Goal: Task Accomplishment & Management: Manage account settings

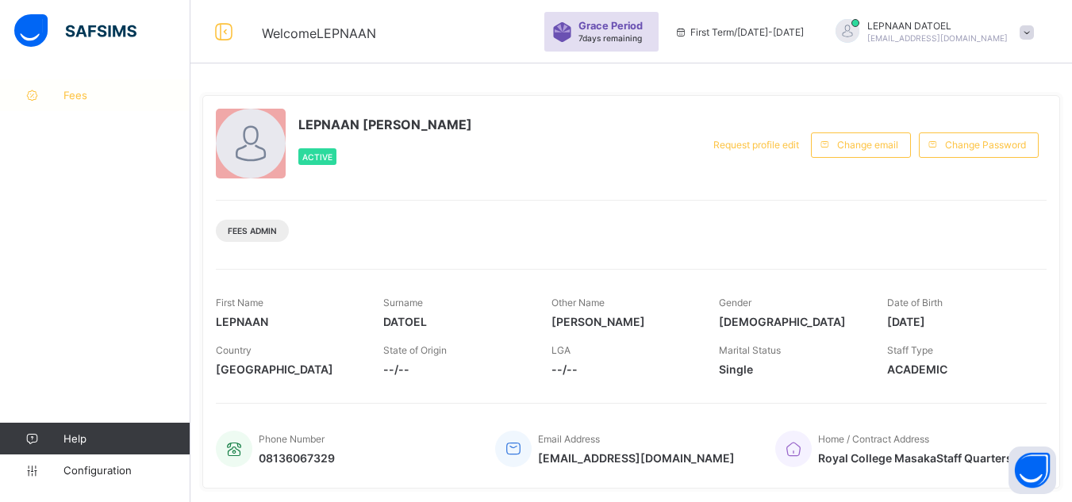
click at [83, 101] on span "Fees" at bounding box center [127, 95] width 127 height 13
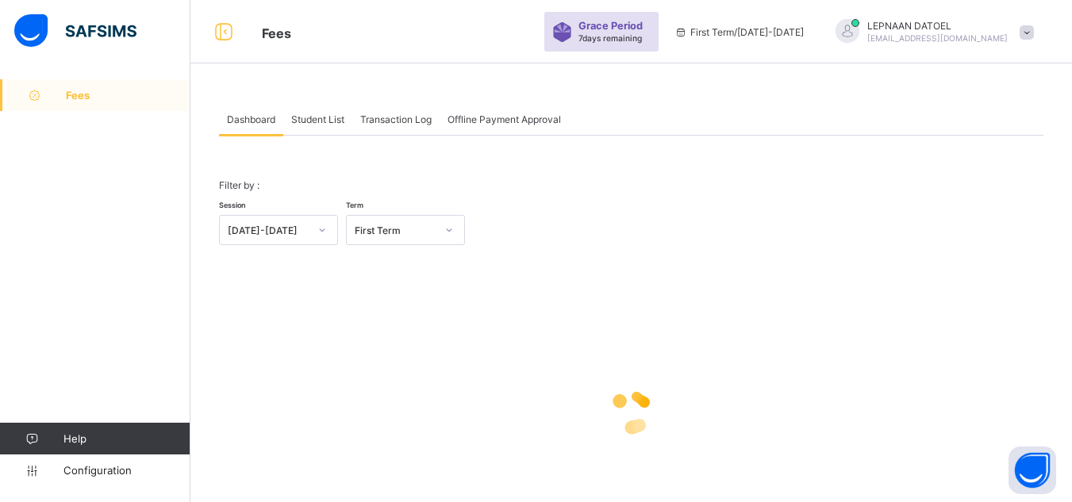
click at [314, 121] on span "Student List" at bounding box center [317, 120] width 53 height 12
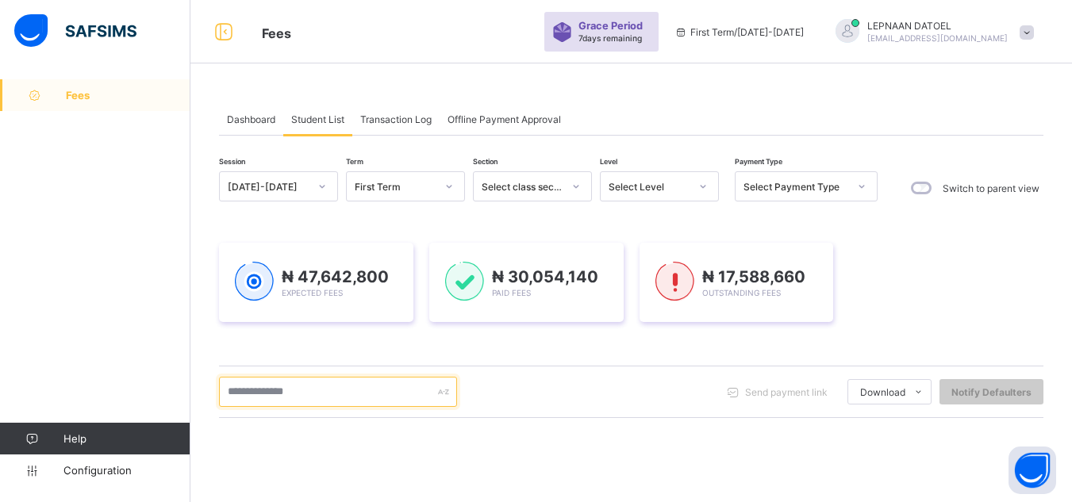
click at [275, 396] on input "text" at bounding box center [338, 392] width 238 height 30
type input "*"
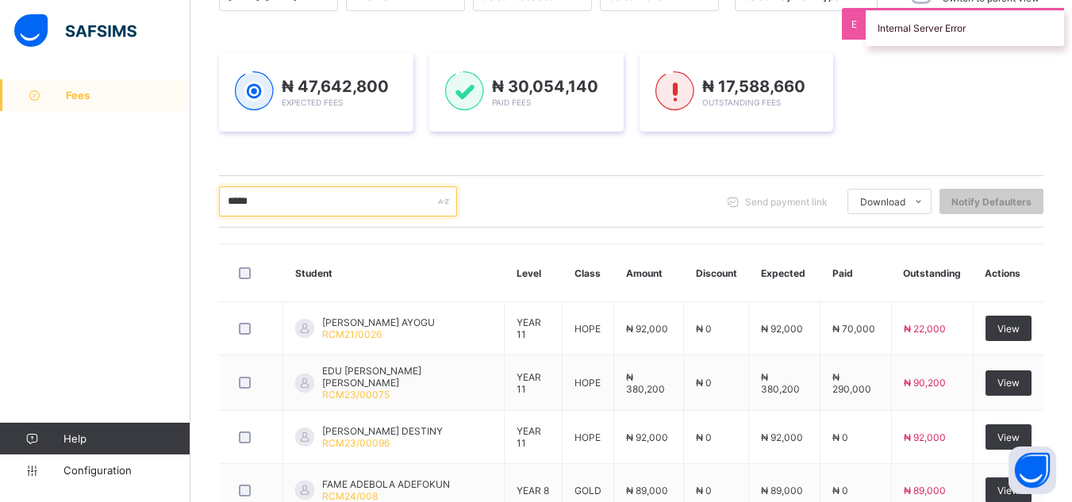
scroll to position [286, 0]
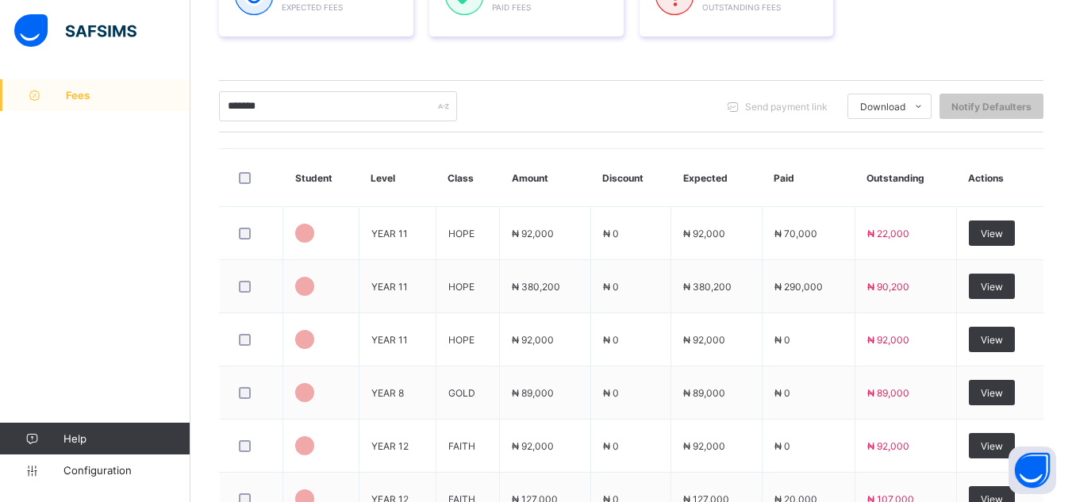
click at [286, 98] on div "Session [DATE]-[DATE] Term First Term Section Select class section Level Select…" at bounding box center [631, 348] width 825 height 925
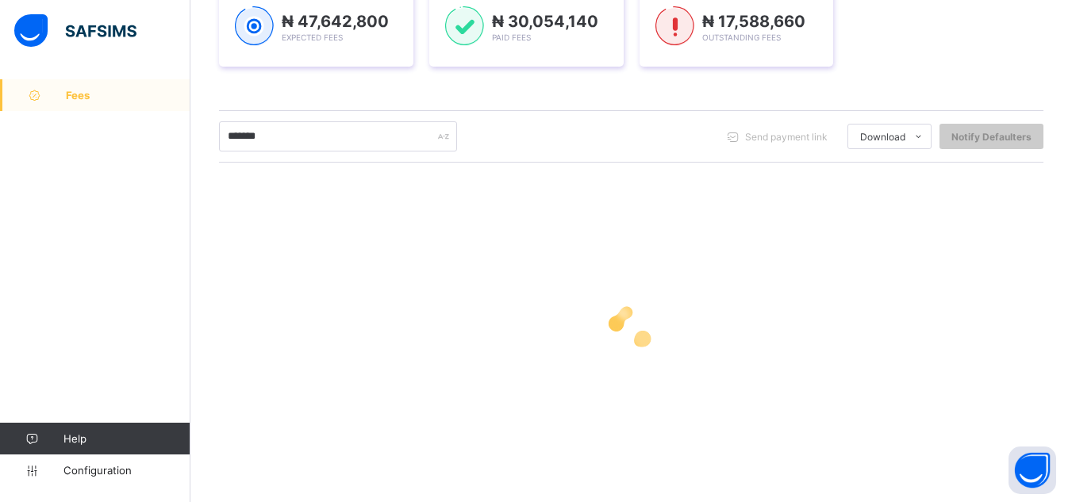
scroll to position [256, 0]
click at [261, 138] on input "*****" at bounding box center [338, 136] width 238 height 30
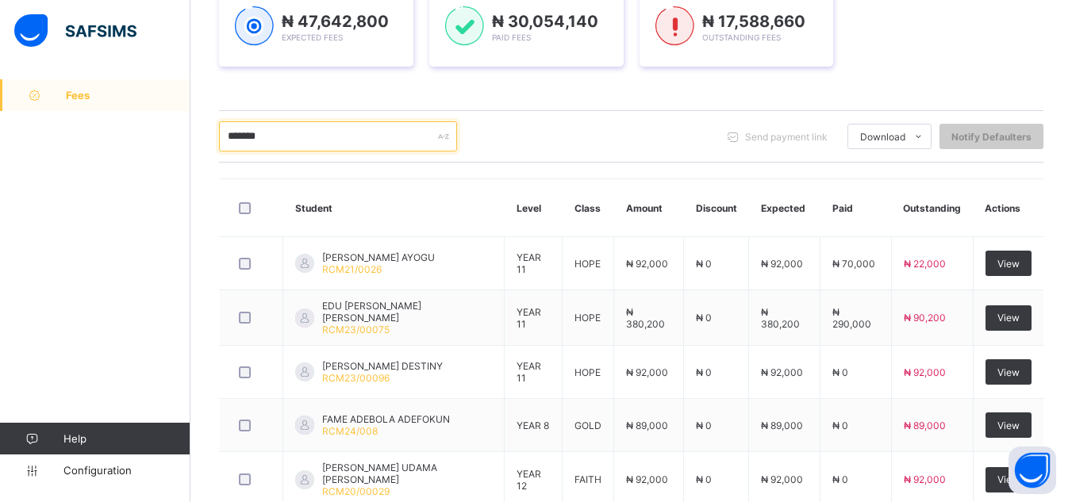
scroll to position [280, 0]
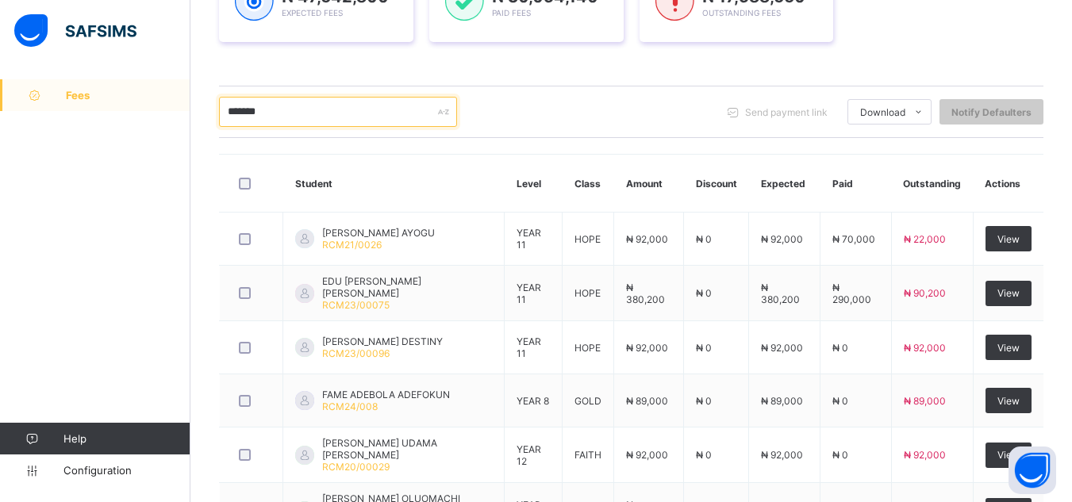
click at [270, 117] on input "*****" at bounding box center [338, 112] width 238 height 30
type input "*"
click at [294, 116] on input "text" at bounding box center [338, 112] width 238 height 30
click at [287, 110] on input "text" at bounding box center [338, 112] width 238 height 30
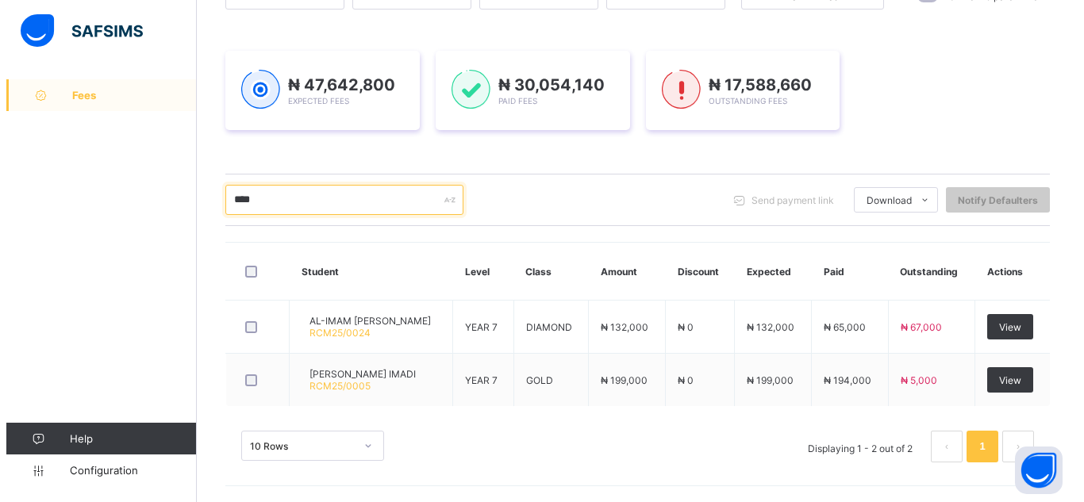
scroll to position [192, 0]
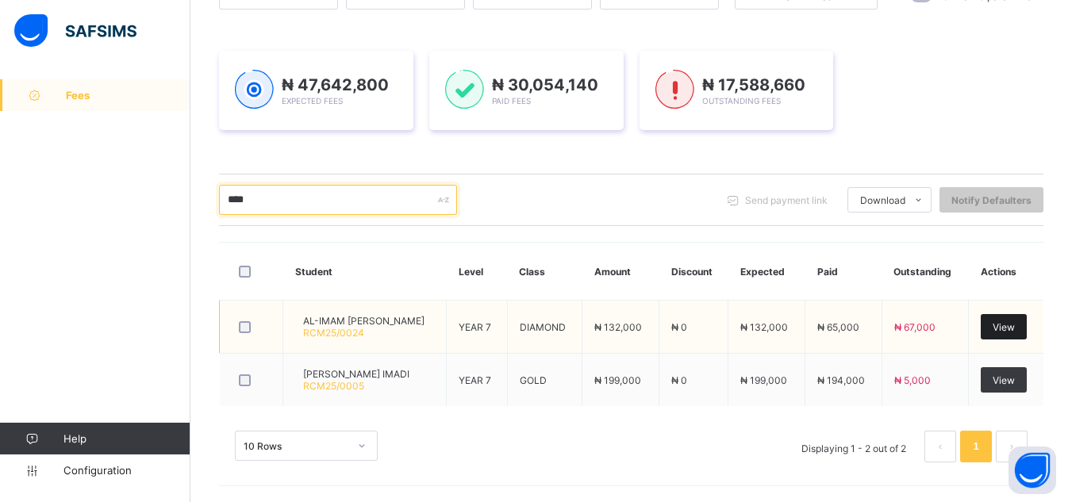
type input "****"
click at [1015, 330] on span "View" at bounding box center [1004, 327] width 22 height 12
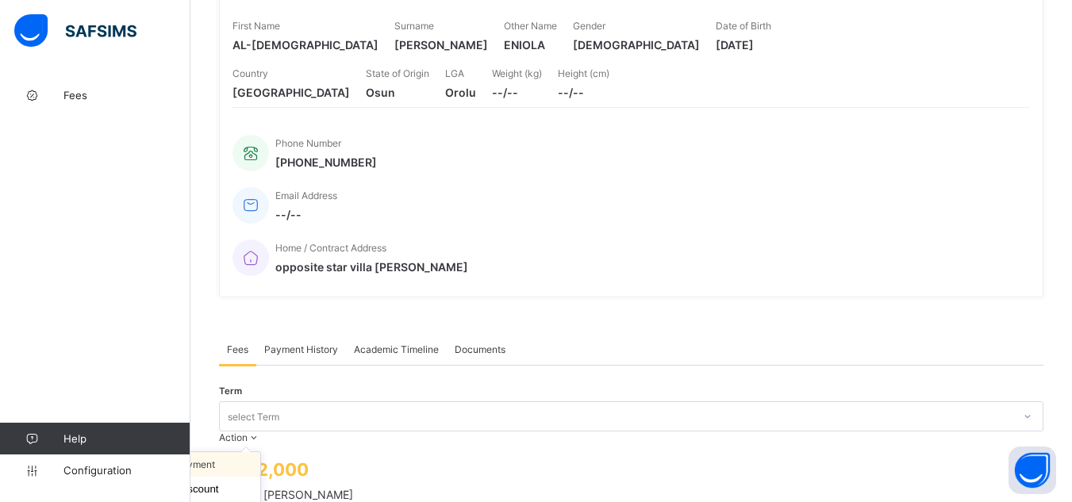
click at [260, 452] on li "Receive Payment" at bounding box center [195, 464] width 130 height 25
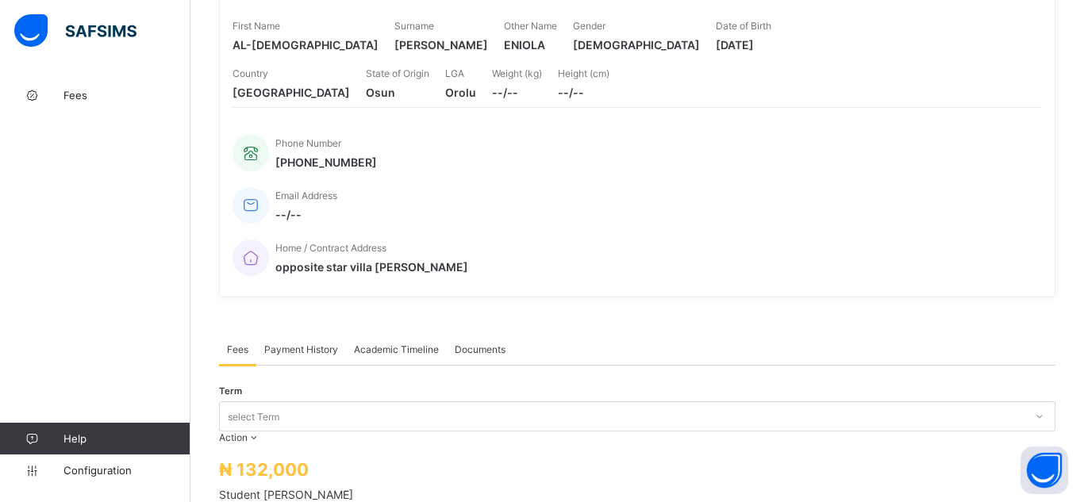
type input "********"
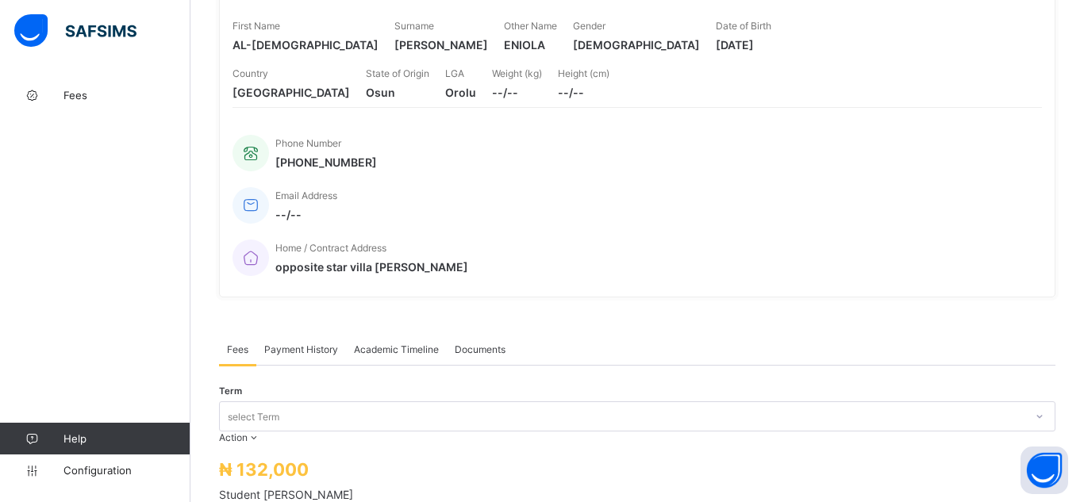
type input "**********"
type input "********"
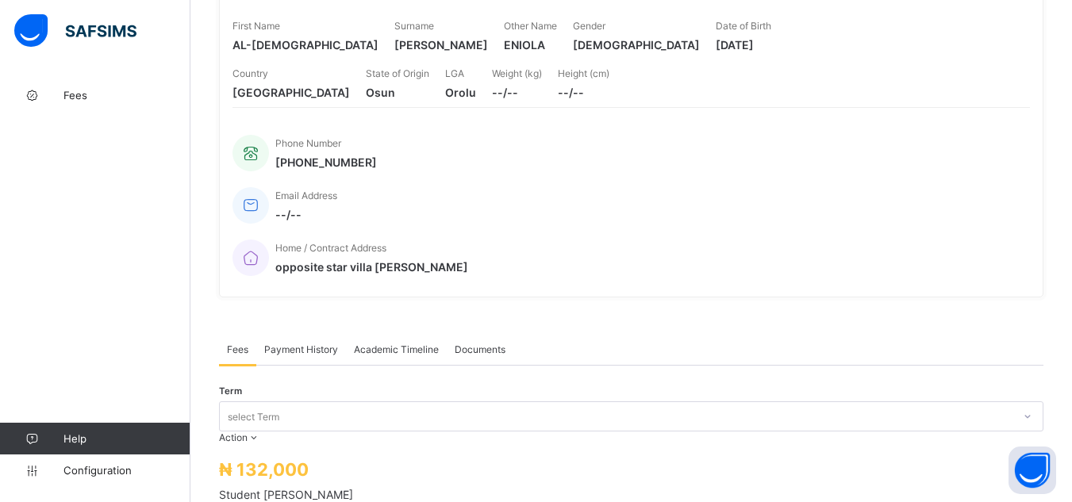
click at [301, 344] on span "Payment History" at bounding box center [301, 350] width 74 height 12
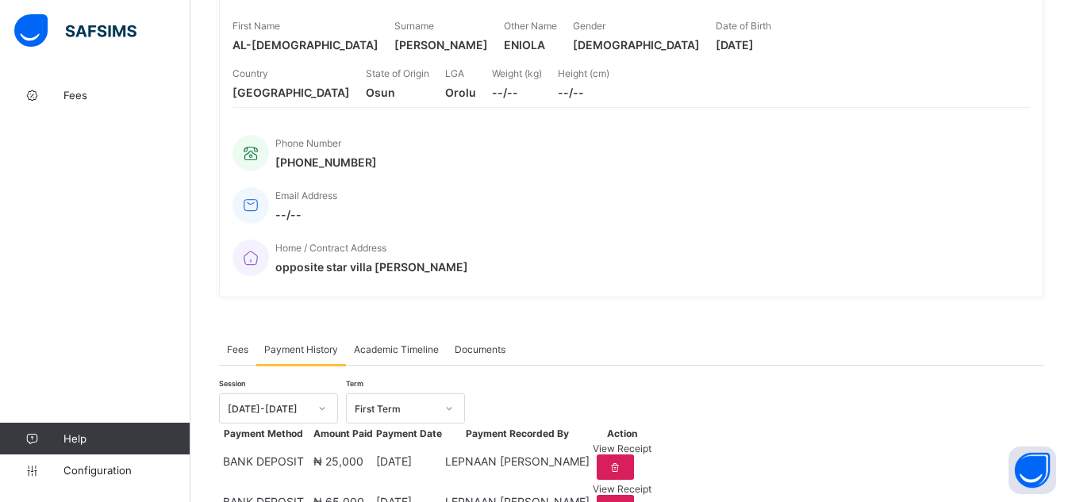
click at [652, 455] on div "View Receipt" at bounding box center [622, 449] width 59 height 12
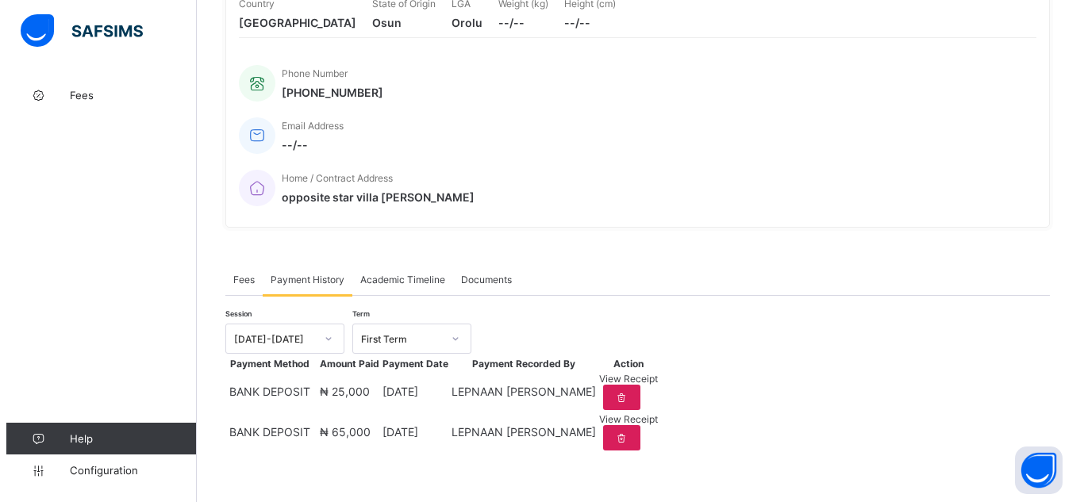
scroll to position [298, 0]
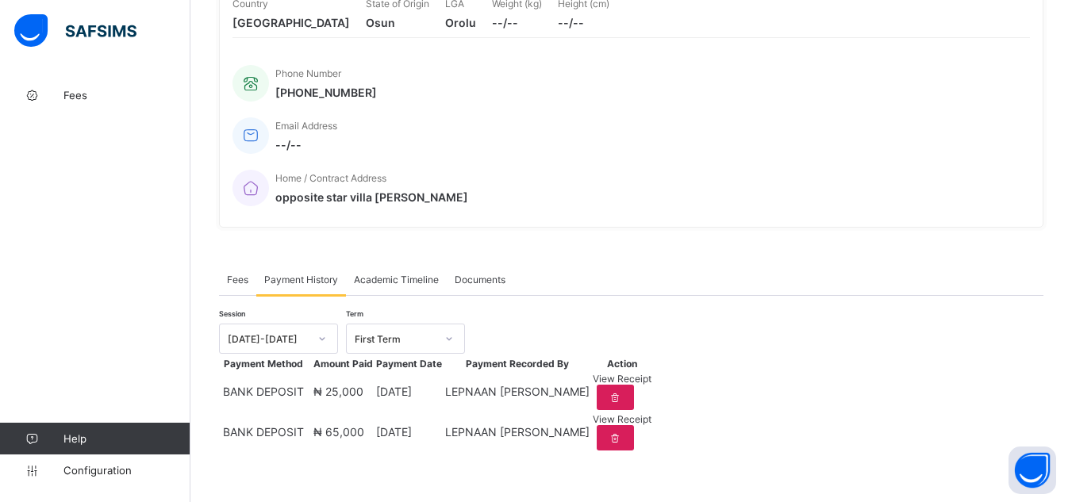
click at [652, 423] on div "View Receipt" at bounding box center [622, 420] width 59 height 12
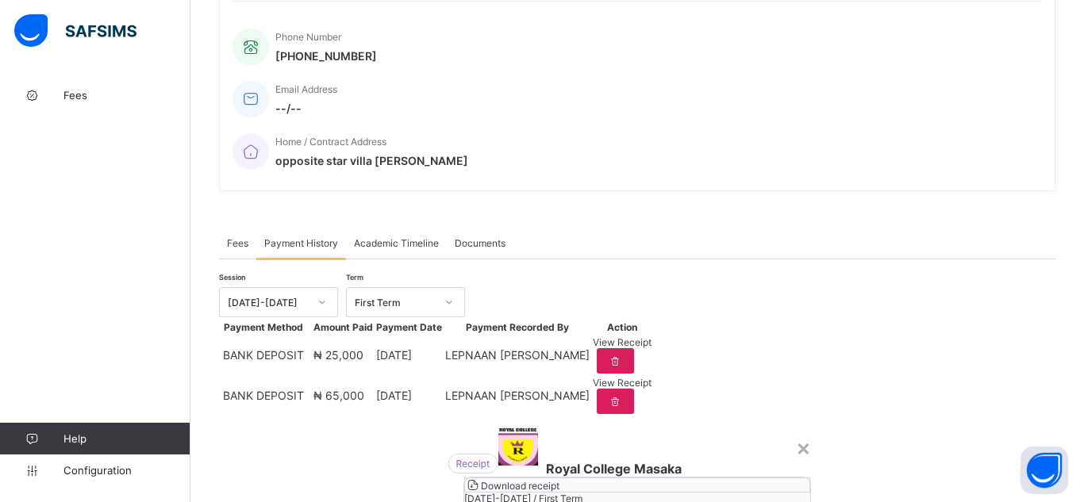
click at [560, 480] on span "Download receipt" at bounding box center [520, 486] width 79 height 12
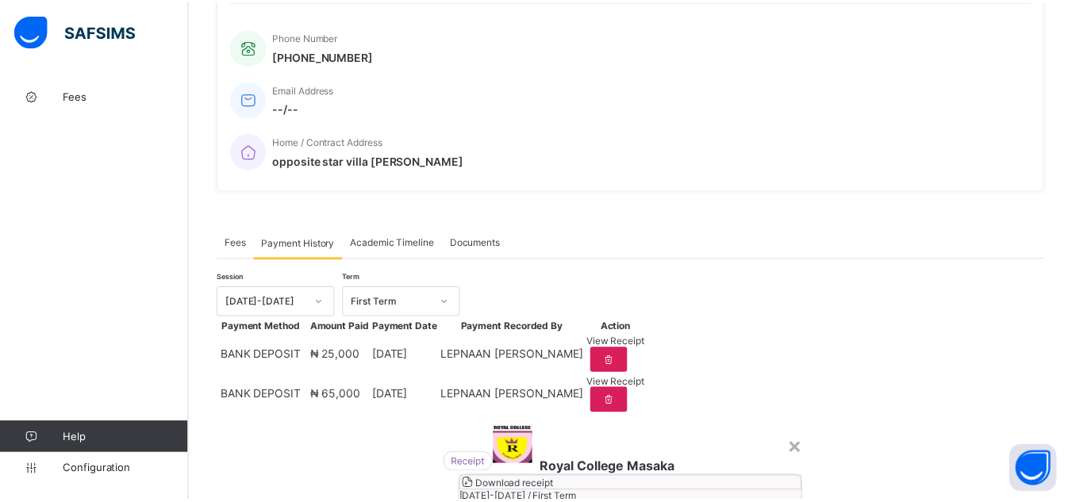
scroll to position [16, 0]
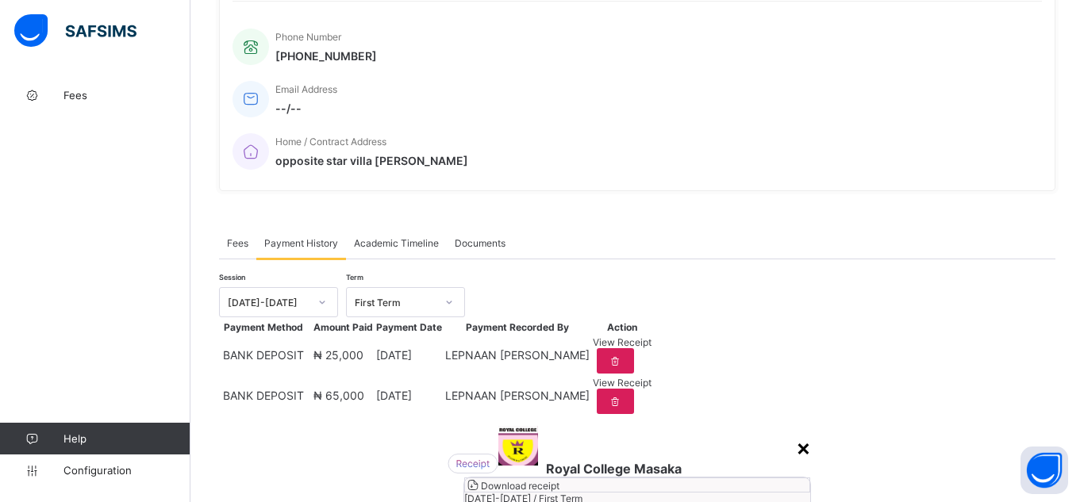
click at [796, 434] on div "×" at bounding box center [803, 447] width 15 height 27
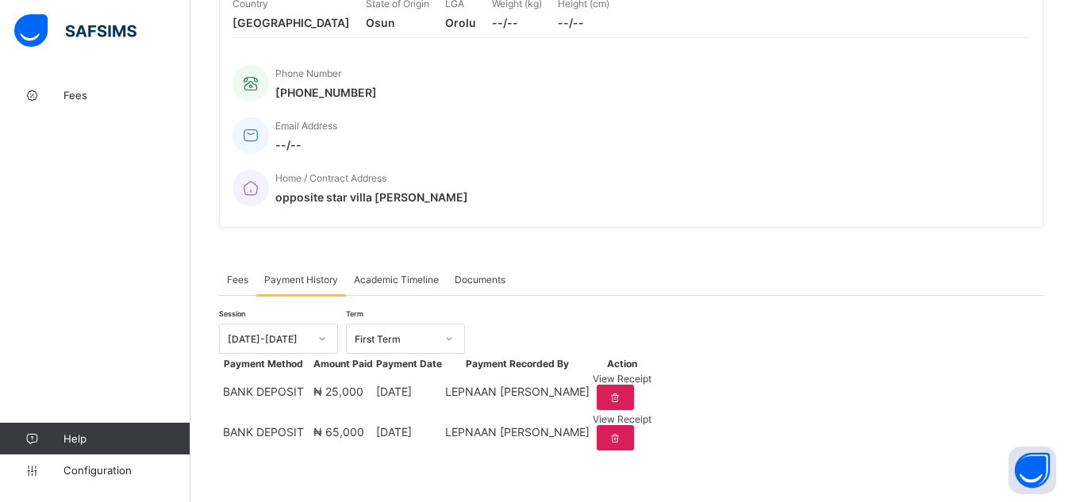
click at [206, 120] on div "× Delete Document This action would delete the document with name: from the sys…" at bounding box center [632, 159] width 882 height 685
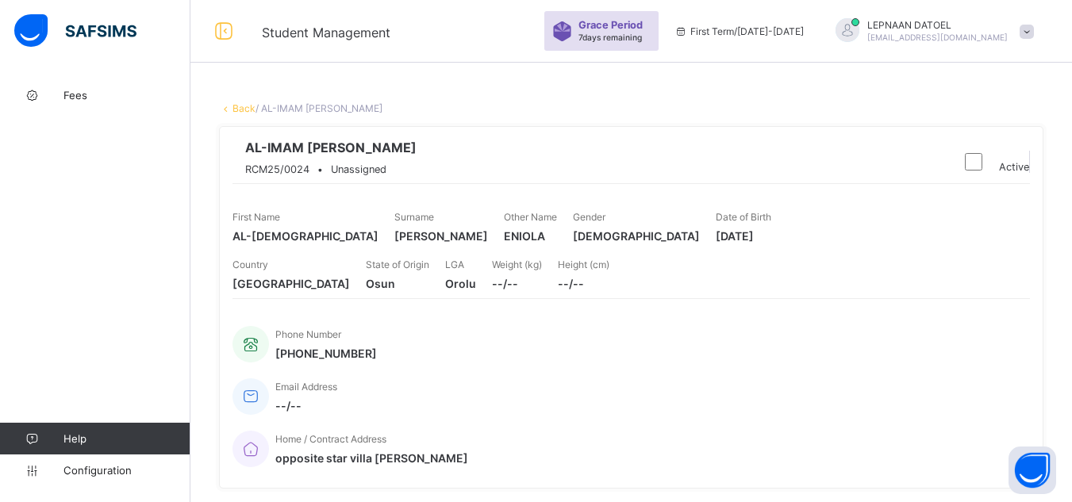
scroll to position [0, 0]
click at [238, 110] on link "Back" at bounding box center [244, 109] width 23 height 12
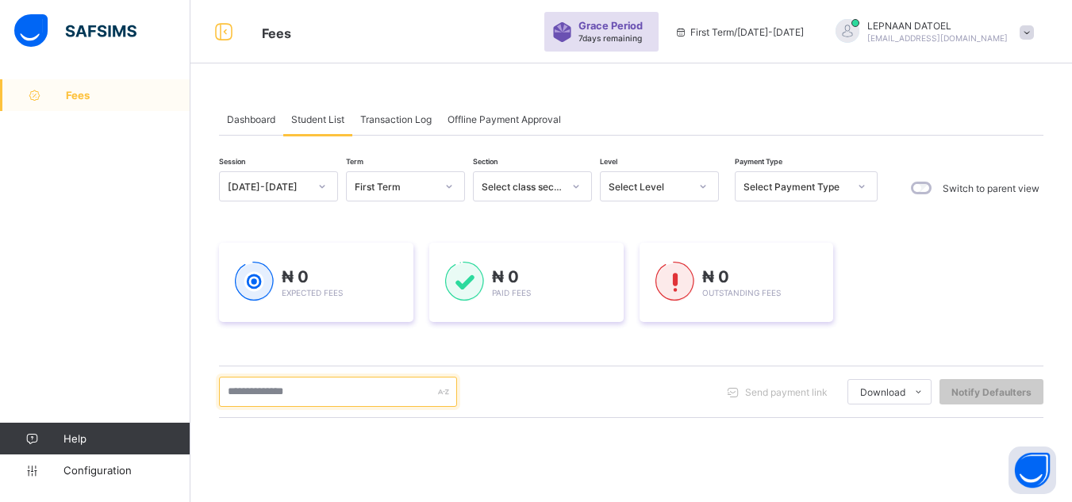
click at [310, 395] on input "text" at bounding box center [338, 392] width 238 height 30
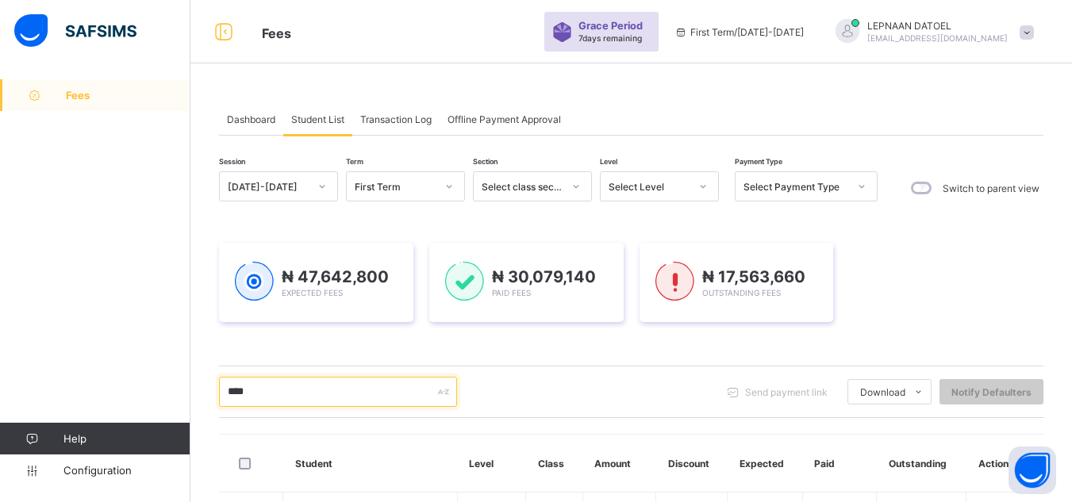
scroll to position [192, 0]
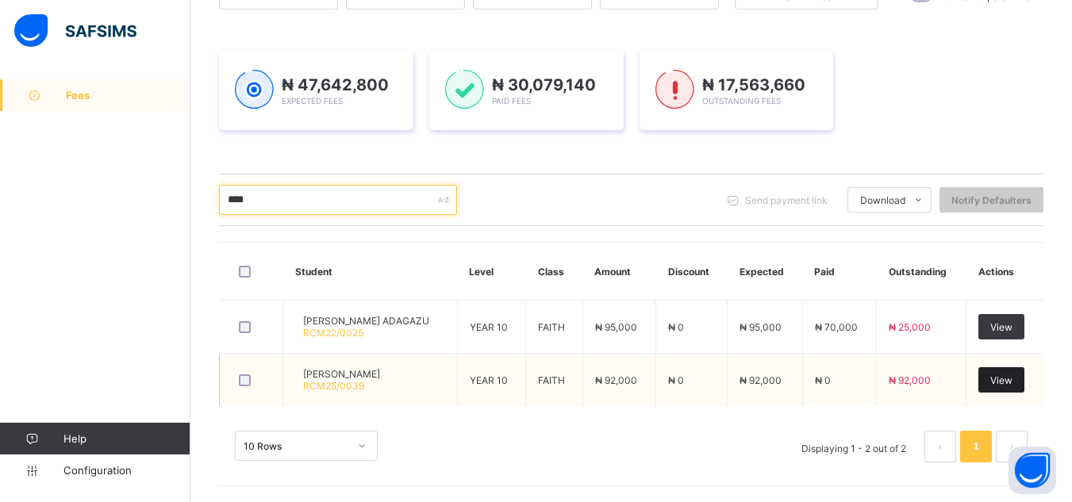
type input "****"
click at [1013, 383] on span "View" at bounding box center [1002, 381] width 22 height 12
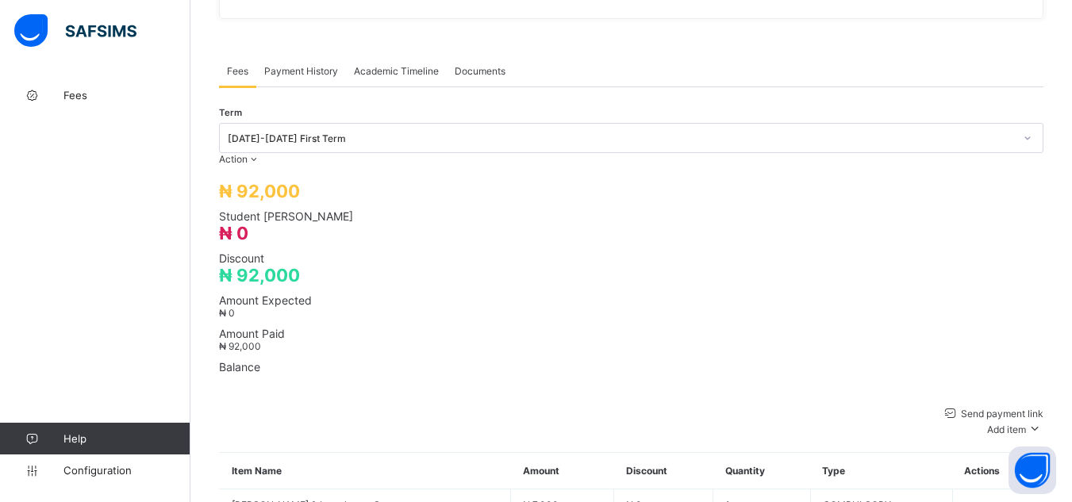
scroll to position [502, 0]
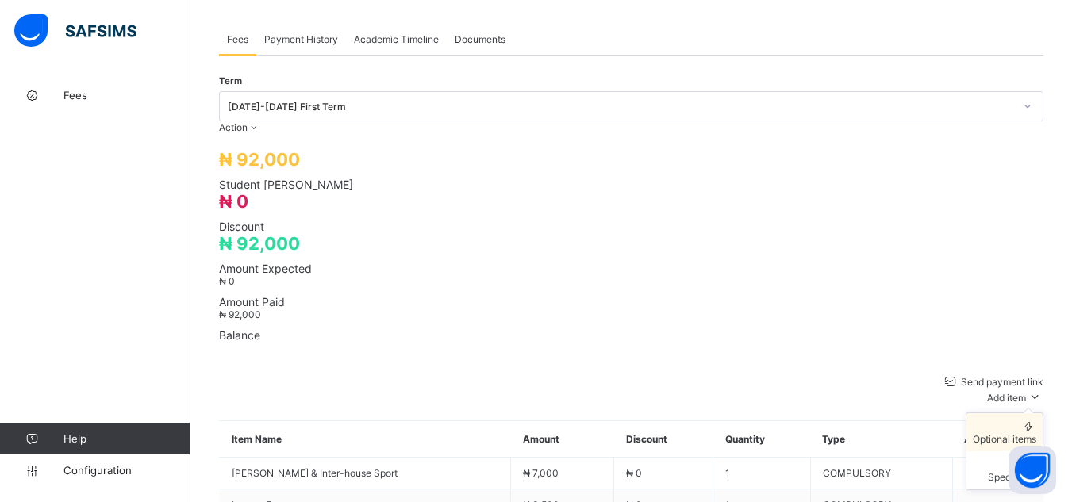
click at [1003, 433] on div "Optional items" at bounding box center [1005, 439] width 64 height 12
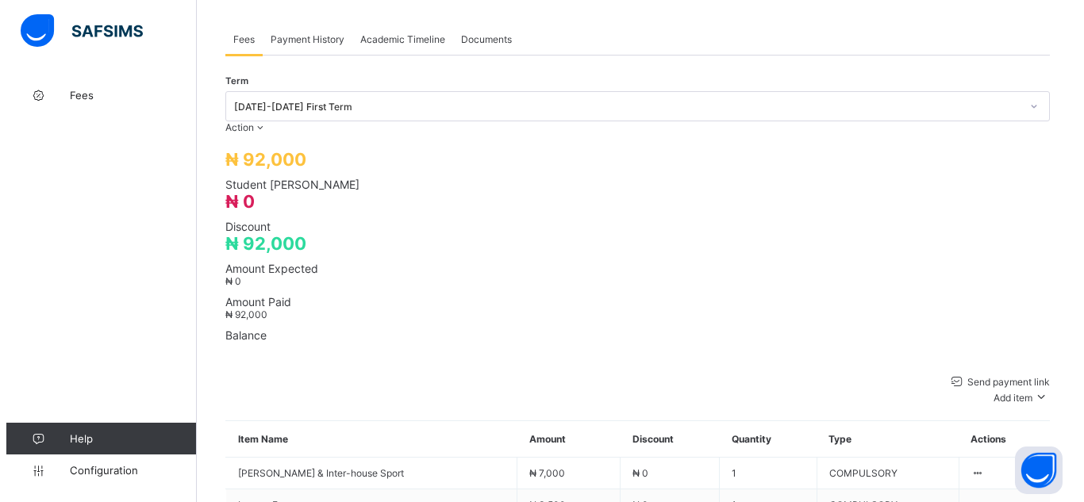
scroll to position [0, 0]
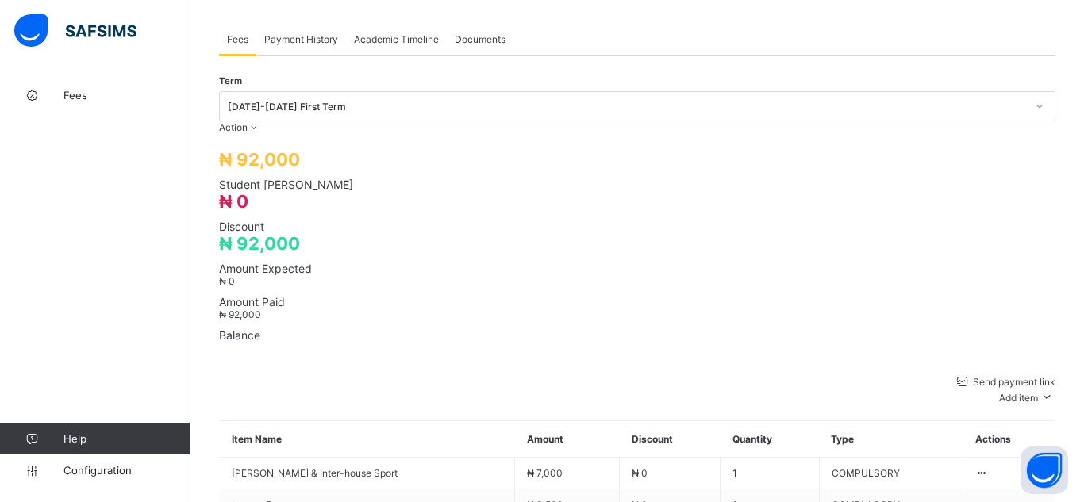
type input "***"
type input "*"
type input "*******"
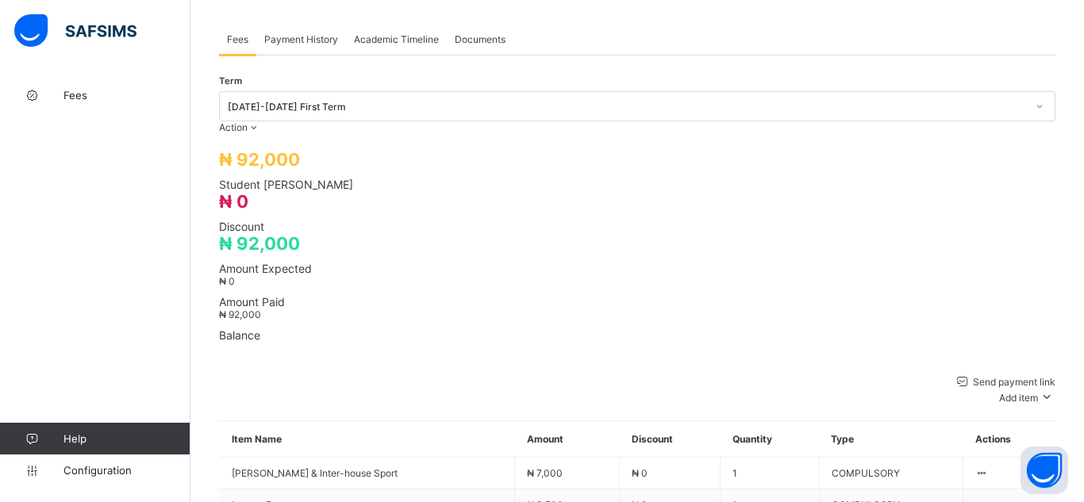
scroll to position [32, 0]
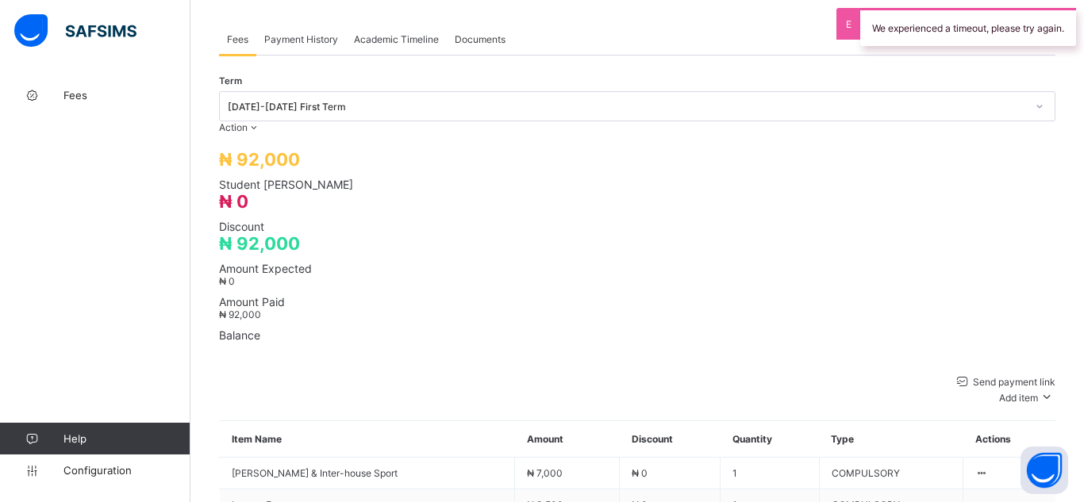
type input "*"
type input "*******"
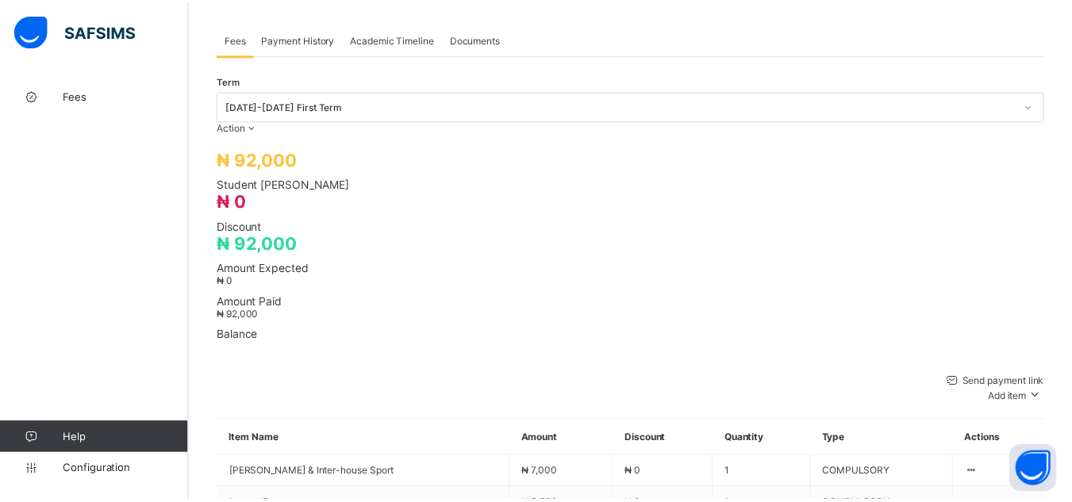
scroll to position [178, 0]
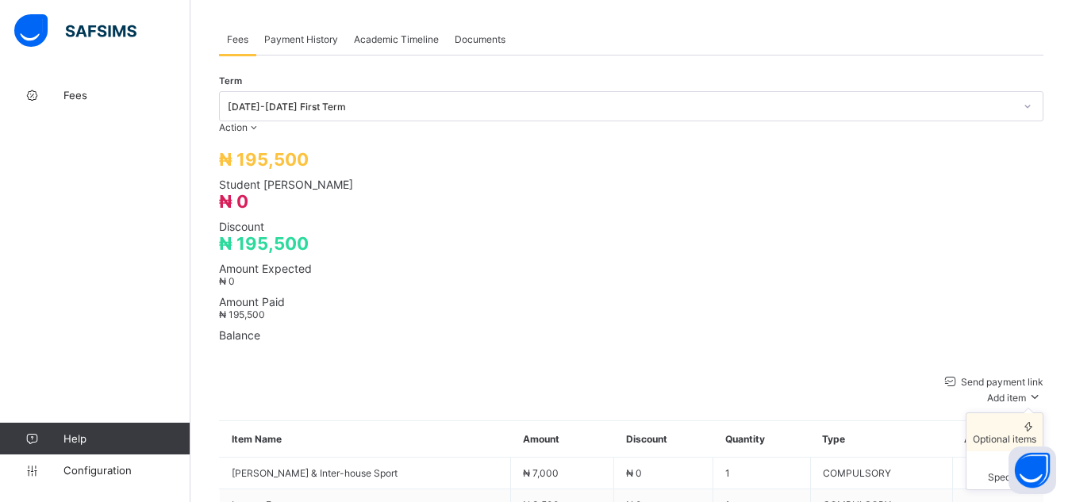
click at [987, 433] on div "Optional items" at bounding box center [1005, 439] width 64 height 12
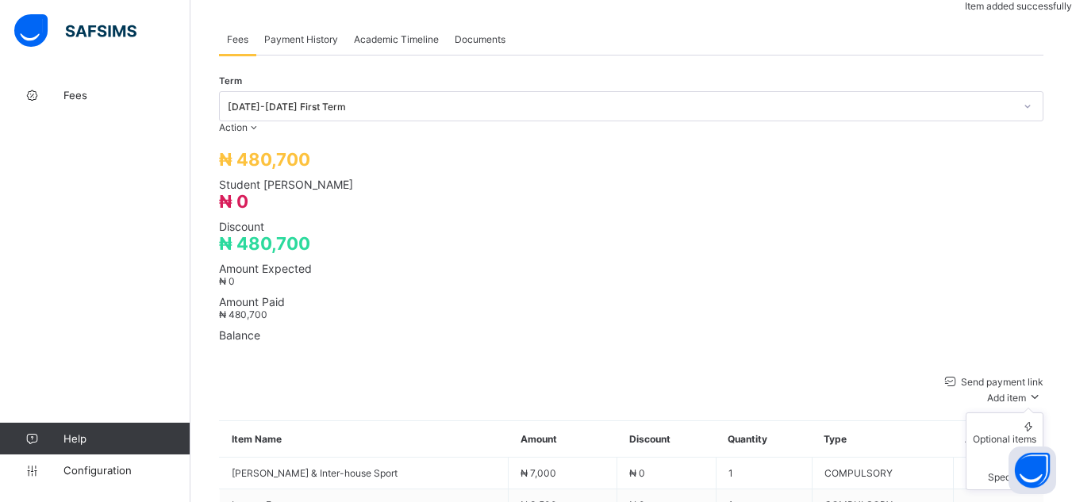
click at [1032, 392] on span at bounding box center [1034, 398] width 17 height 12
click at [1024, 433] on div "Optional items" at bounding box center [1005, 439] width 64 height 12
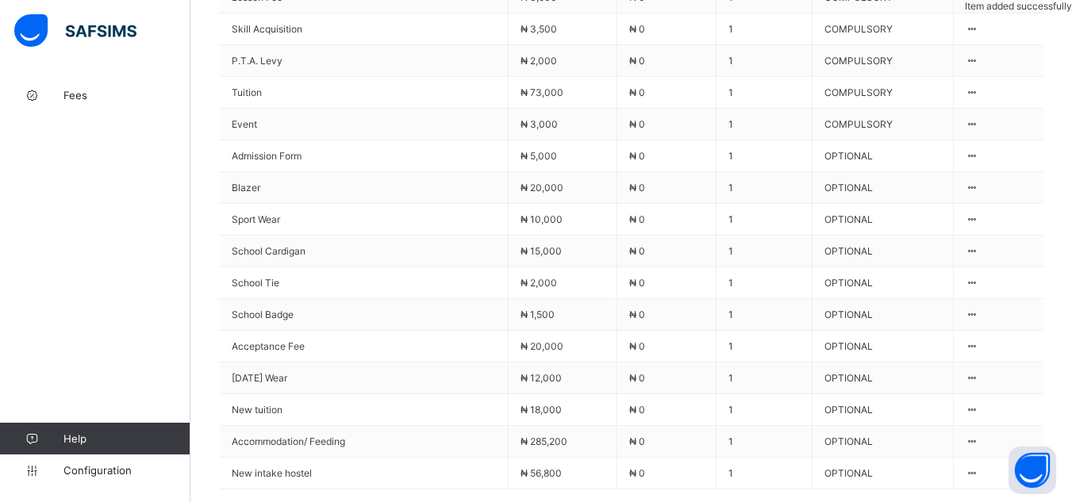
scroll to position [1065, 0]
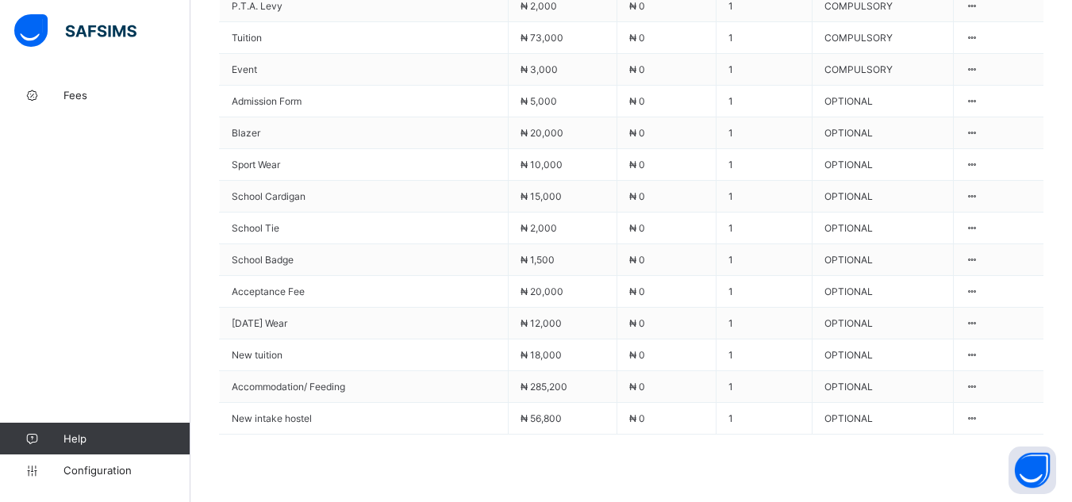
click at [219, 434] on span at bounding box center [219, 434] width 0 height 0
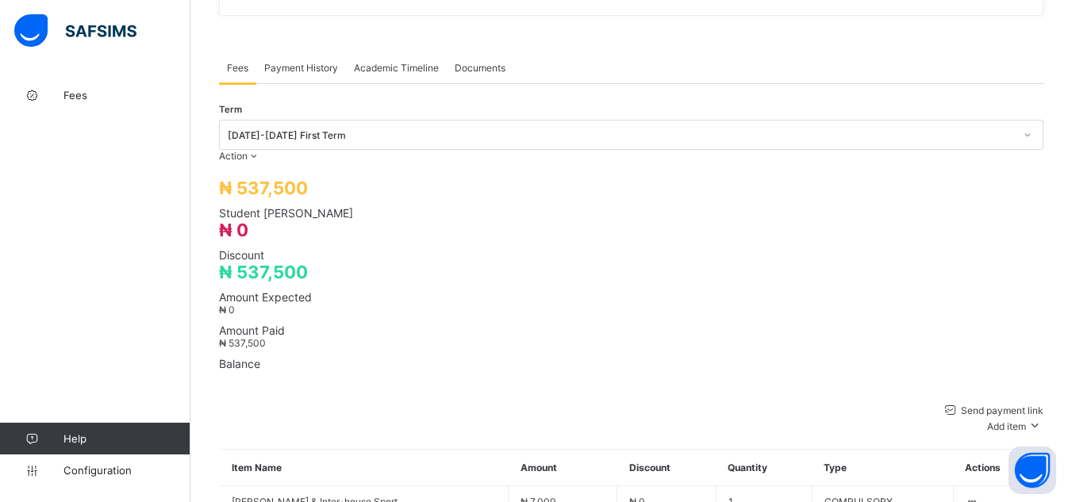
scroll to position [476, 0]
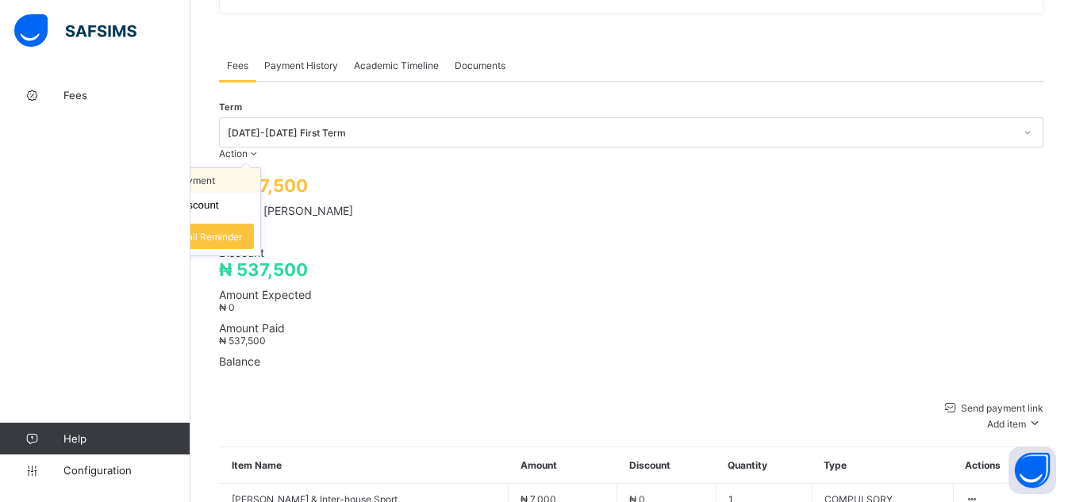
click at [260, 168] on li "Receive Payment" at bounding box center [195, 180] width 130 height 25
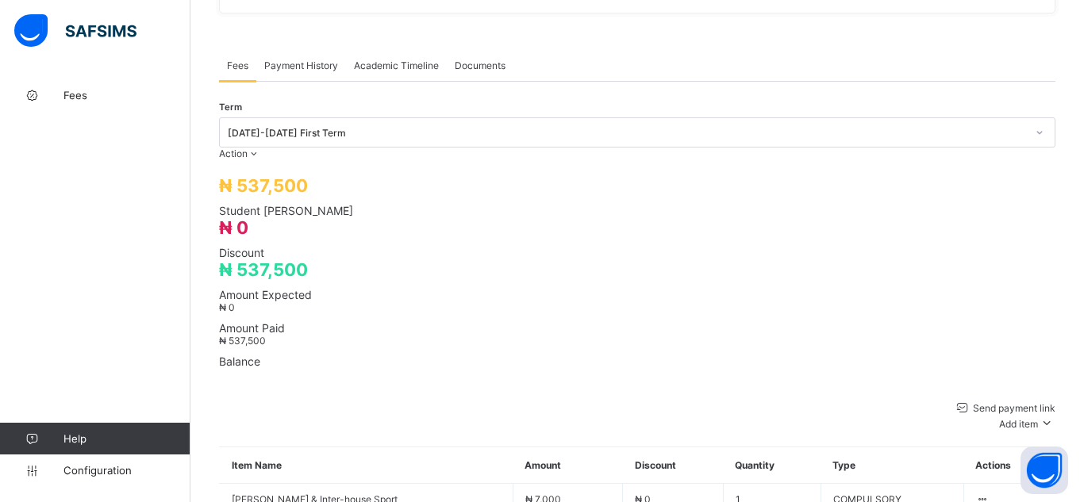
drag, startPoint x: 464, startPoint y: 275, endPoint x: 490, endPoint y: 385, distance: 112.6
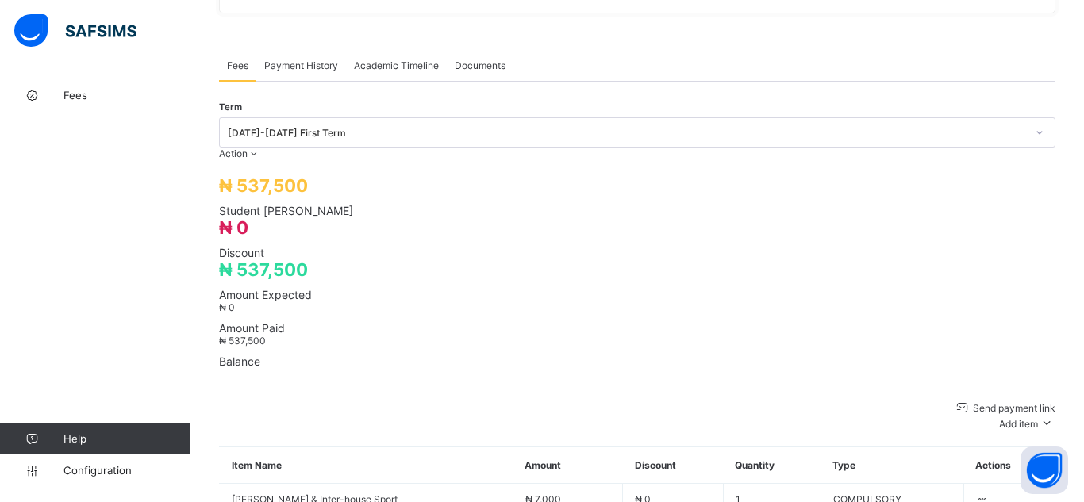
type input "********"
type input "**********"
type input "*********"
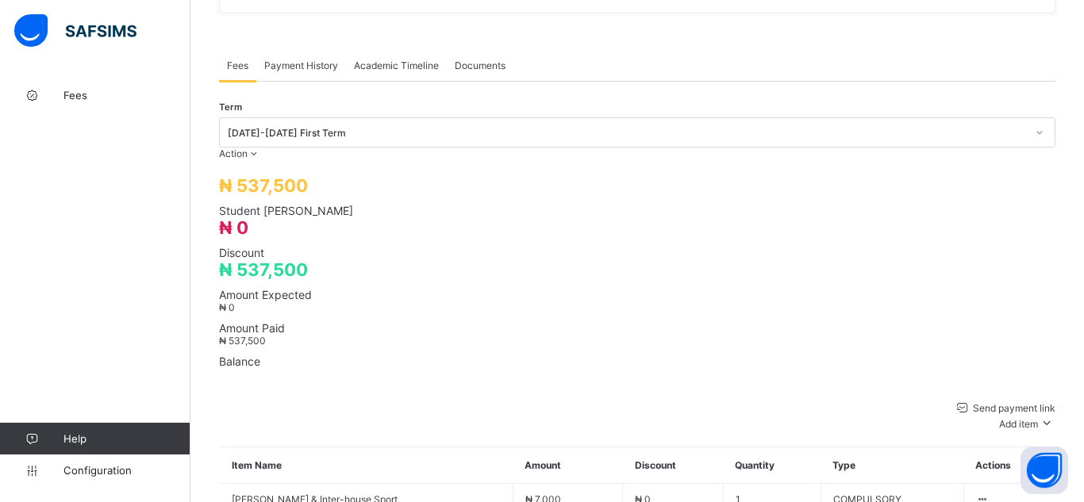
type input "********"
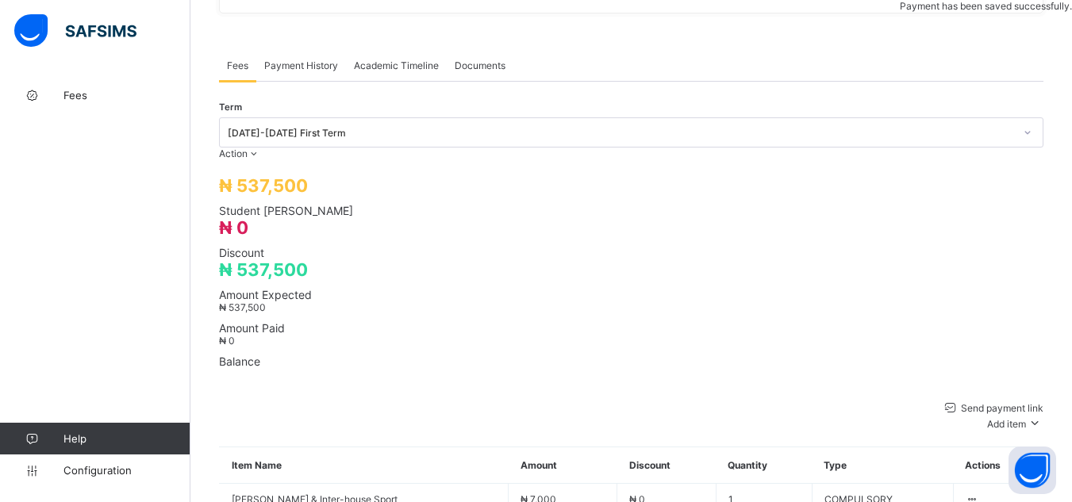
click at [202, 108] on div "× Delete Document This action would delete the document with name: from the sys…" at bounding box center [632, 357] width 882 height 1508
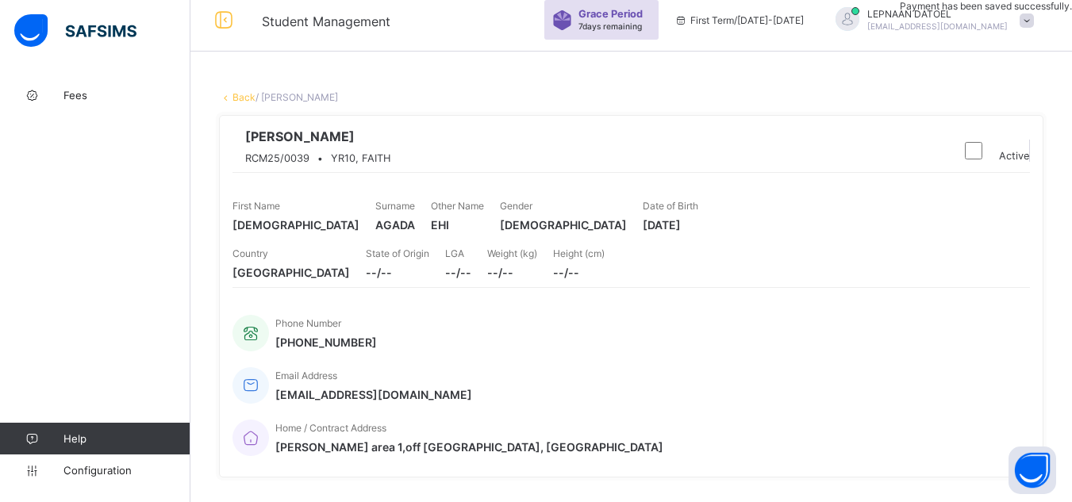
scroll to position [0, 0]
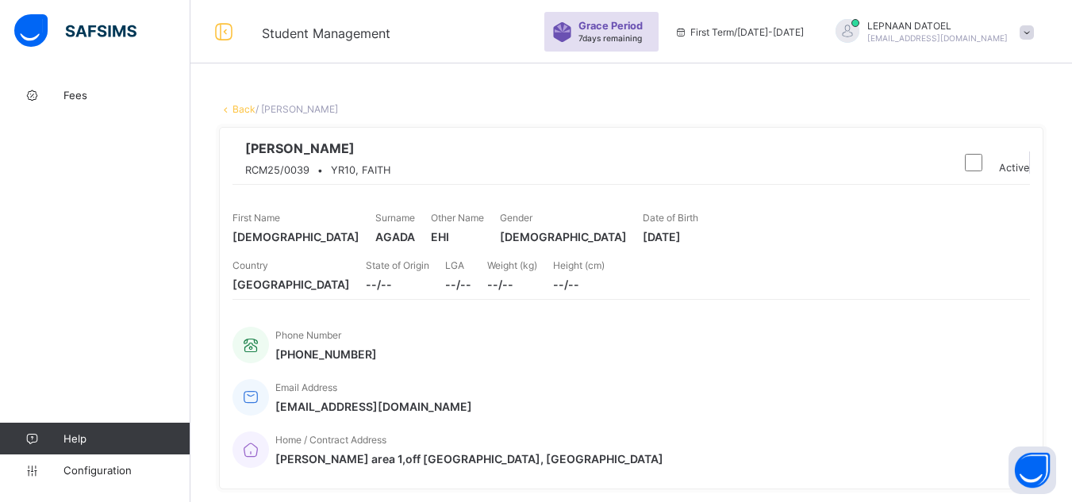
click at [244, 108] on link "Back" at bounding box center [244, 109] width 23 height 12
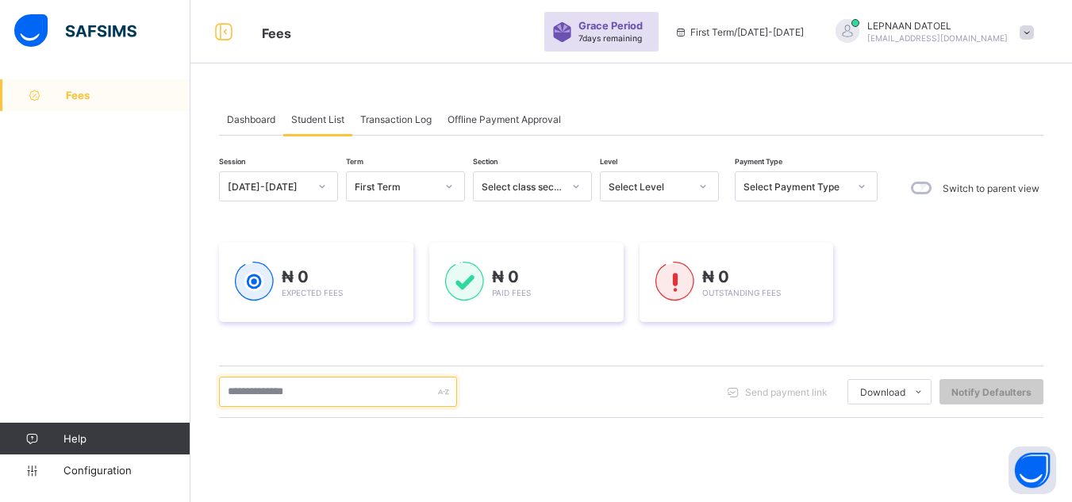
click at [281, 390] on input "text" at bounding box center [338, 392] width 238 height 30
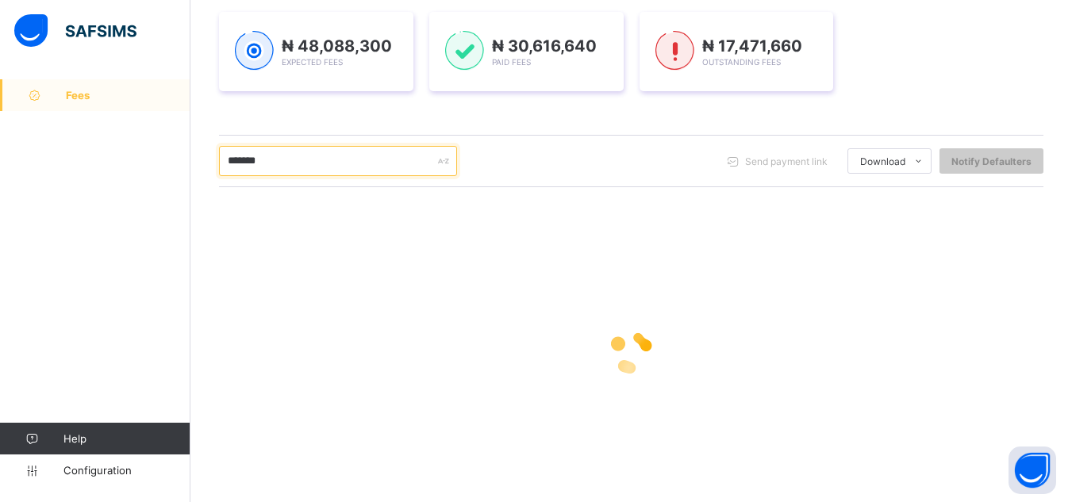
scroll to position [256, 0]
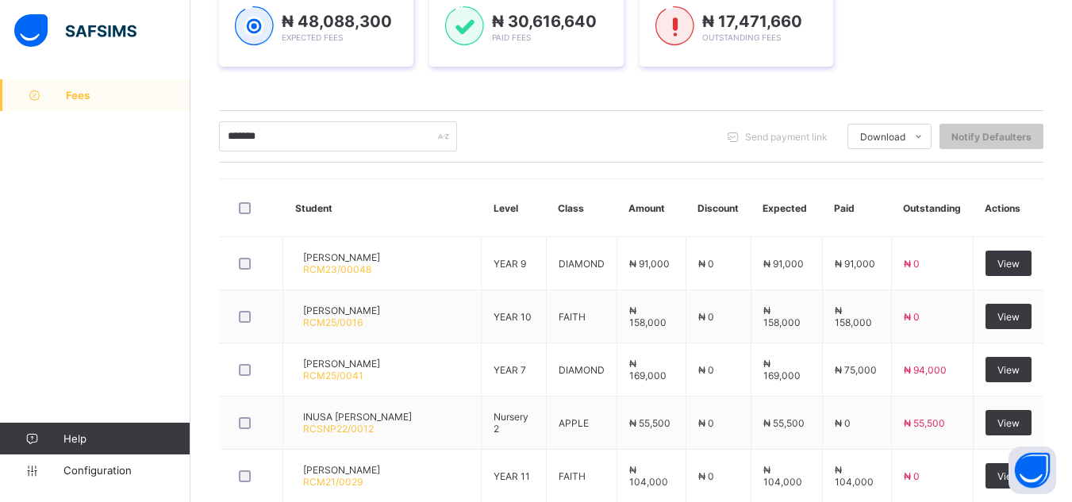
click at [795, 90] on div "₦ 48,088,300 Expected Fees ₦ 30,616,640 Paid Fees ₦ 17,471,660 Outstanding Fees" at bounding box center [631, 26] width 825 height 127
click at [784, 95] on div "Session [DATE]-[DATE] Term First Term Section Select class section Level Select…" at bounding box center [631, 382] width 825 height 932
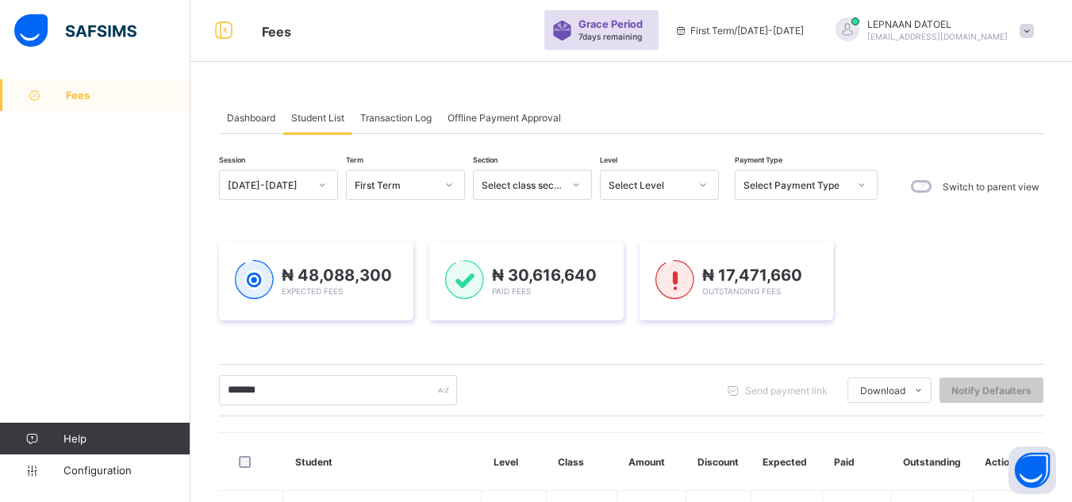
scroll to position [0, 0]
click at [242, 122] on span "Dashboard" at bounding box center [251, 120] width 48 height 12
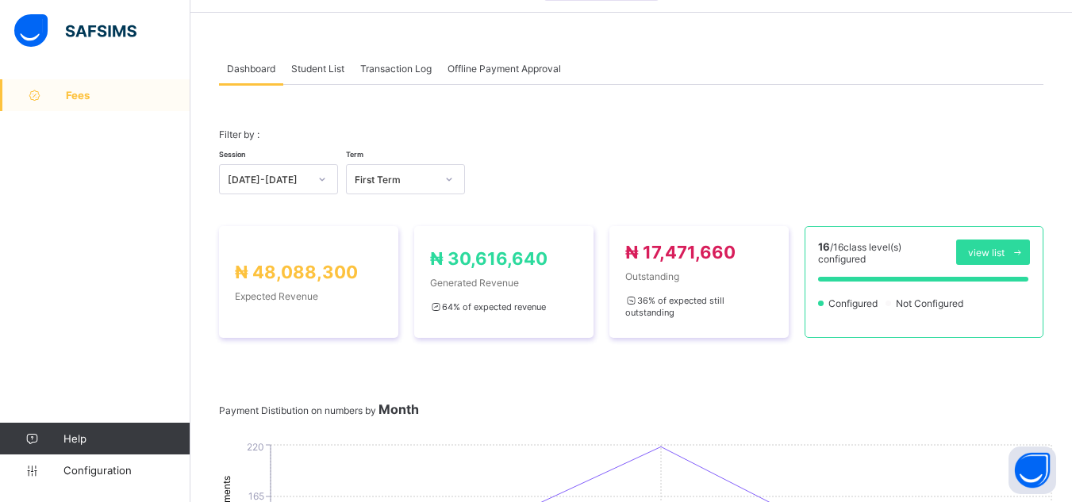
scroll to position [24, 0]
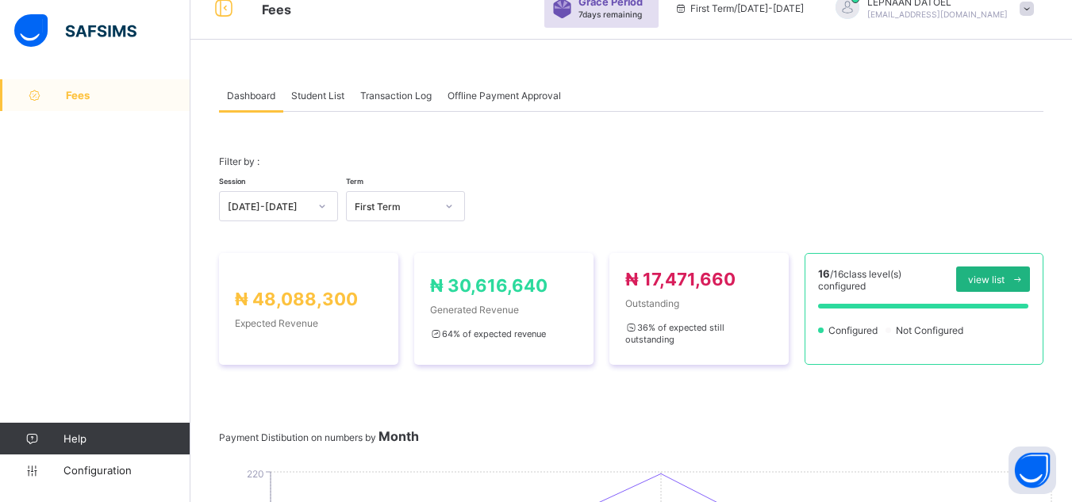
click at [1023, 277] on icon at bounding box center [1018, 280] width 12 height 10
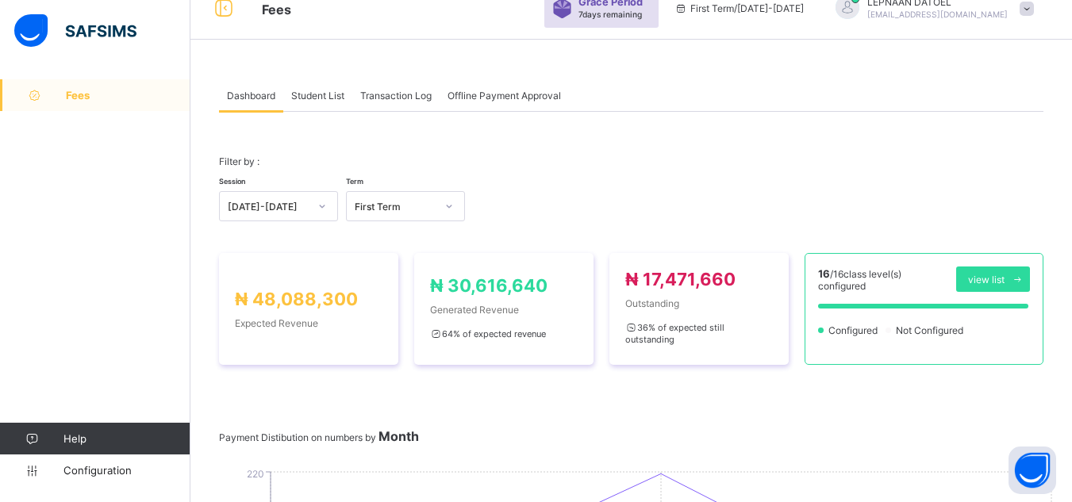
click at [321, 96] on span "Student List" at bounding box center [317, 96] width 53 height 12
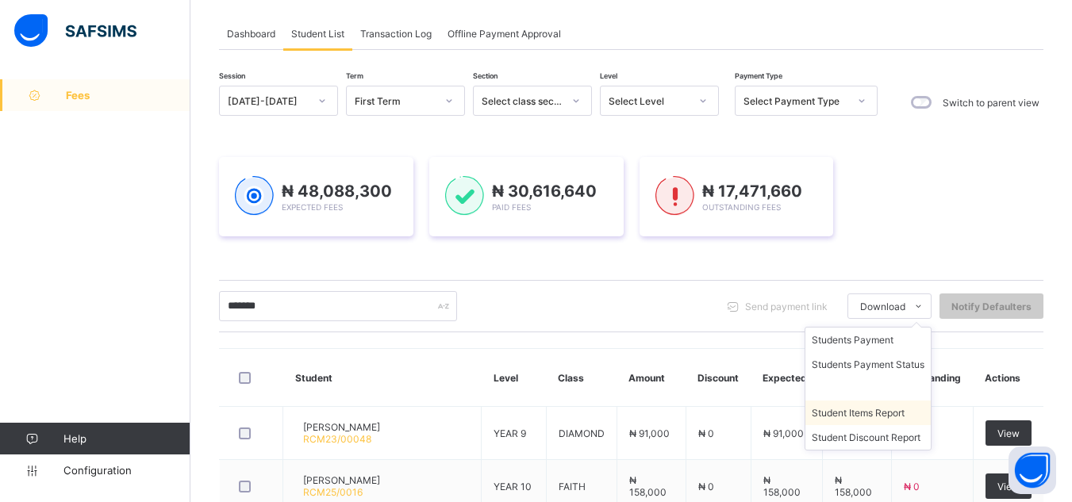
scroll to position [87, 0]
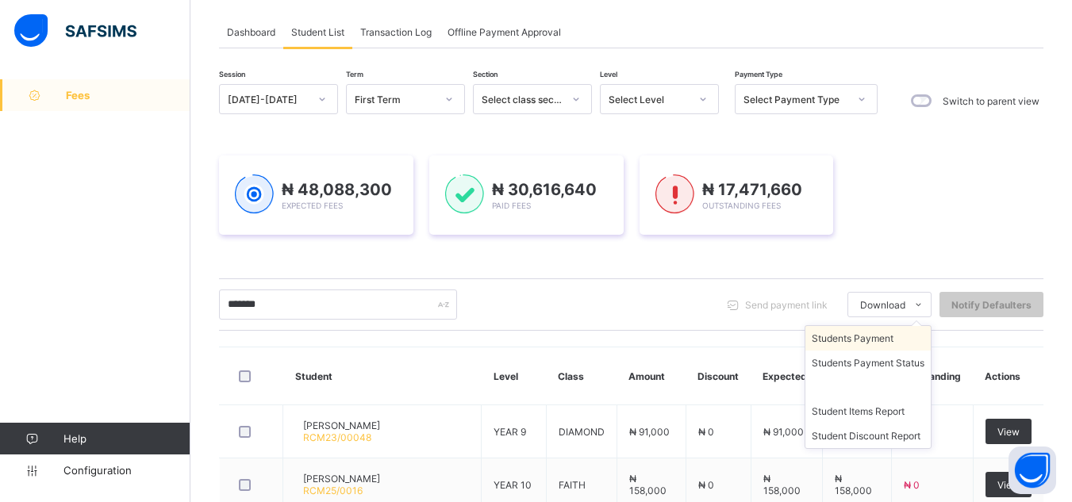
click at [903, 342] on li "Students Payment" at bounding box center [868, 338] width 125 height 25
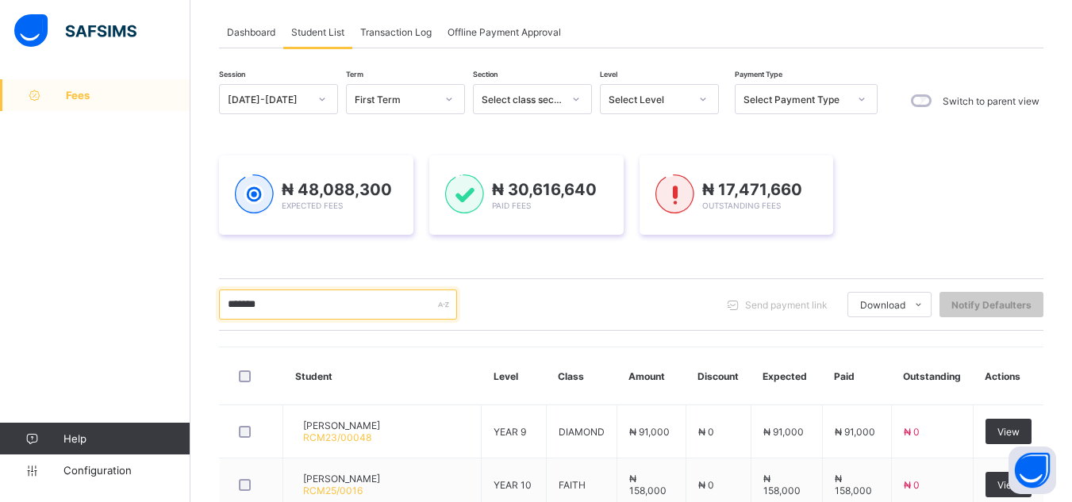
click at [309, 298] on input "*******" at bounding box center [338, 305] width 238 height 30
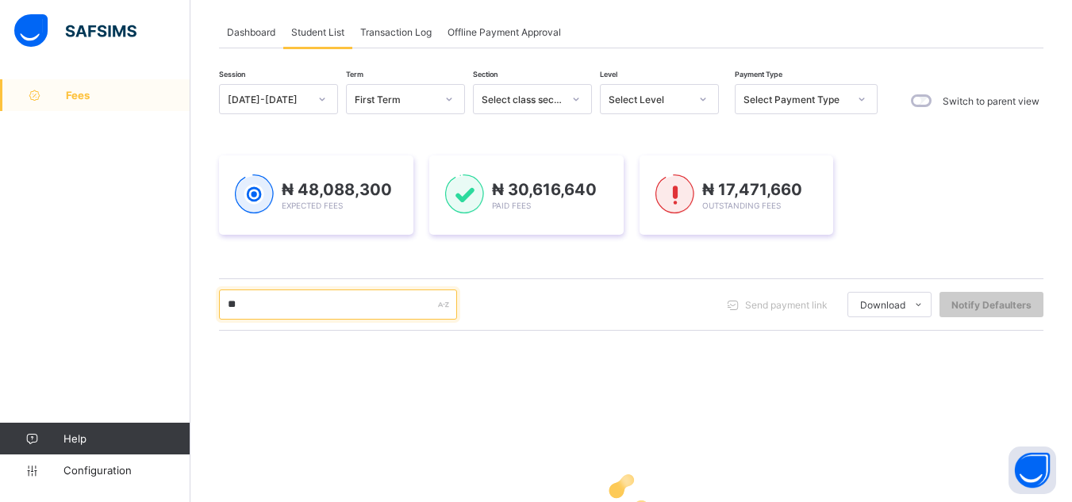
type input "*"
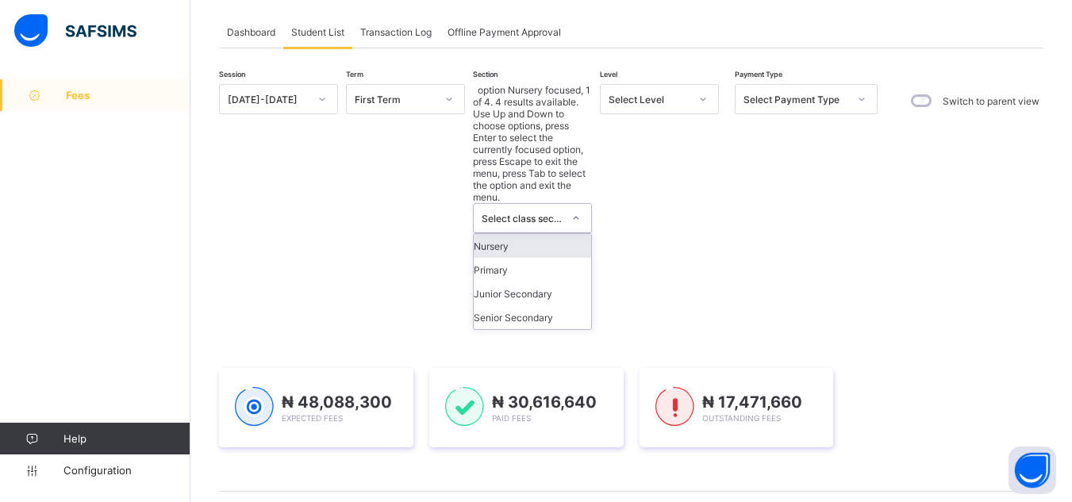
click at [545, 204] on div "Select class section" at bounding box center [517, 218] width 87 height 29
click at [548, 282] on div "Junior Secondary" at bounding box center [532, 294] width 117 height 24
click at [548, 393] on span "₦ 30,616,640" at bounding box center [544, 402] width 105 height 19
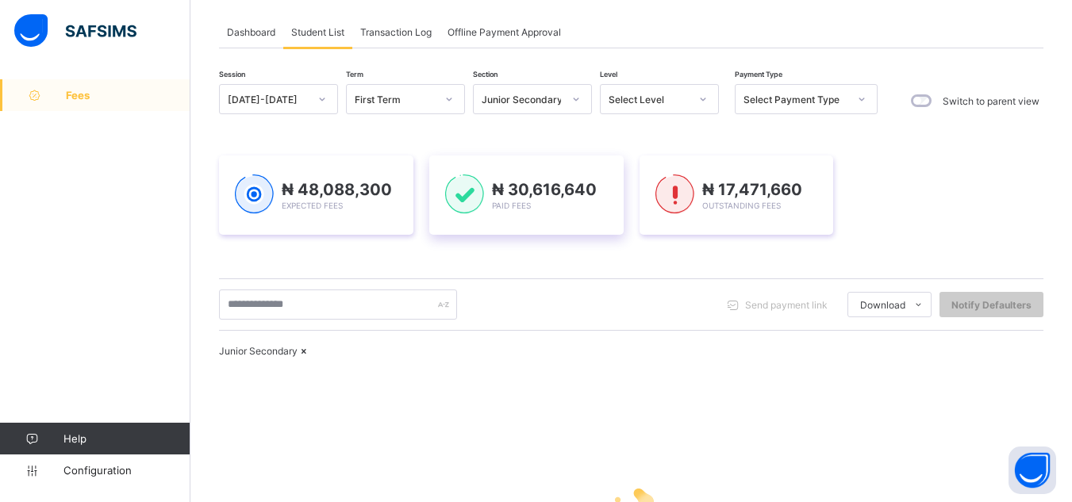
click at [548, 182] on span "₦ 30,616,640" at bounding box center [544, 189] width 105 height 19
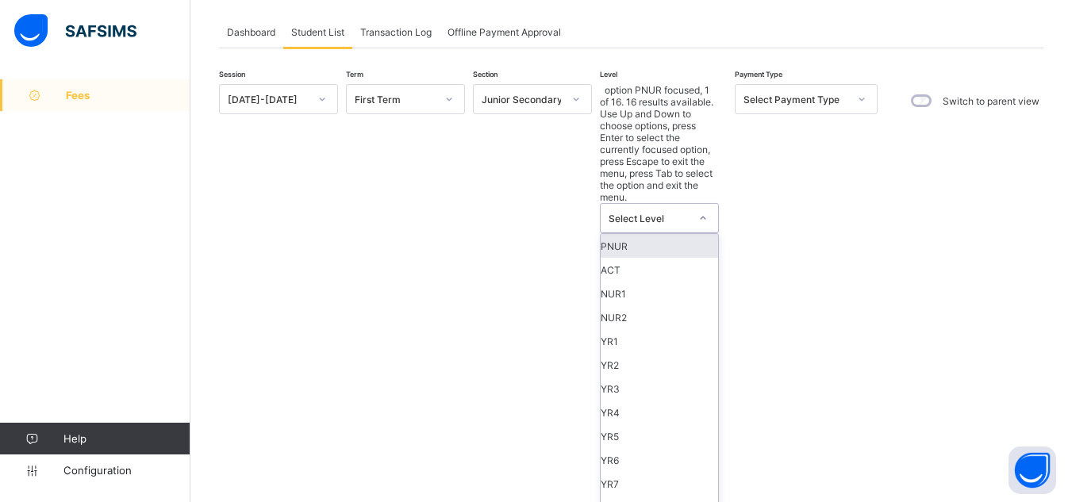
click at [643, 213] on div "Select Level" at bounding box center [649, 219] width 81 height 12
click at [636, 472] on div "YR7" at bounding box center [659, 484] width 117 height 24
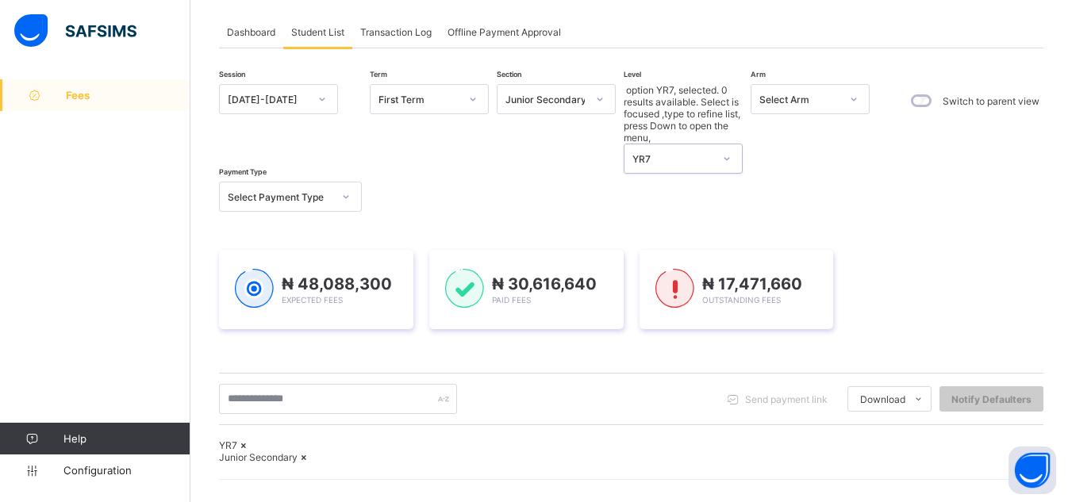
click at [828, 103] on div "Select Arm" at bounding box center [800, 100] width 81 height 12
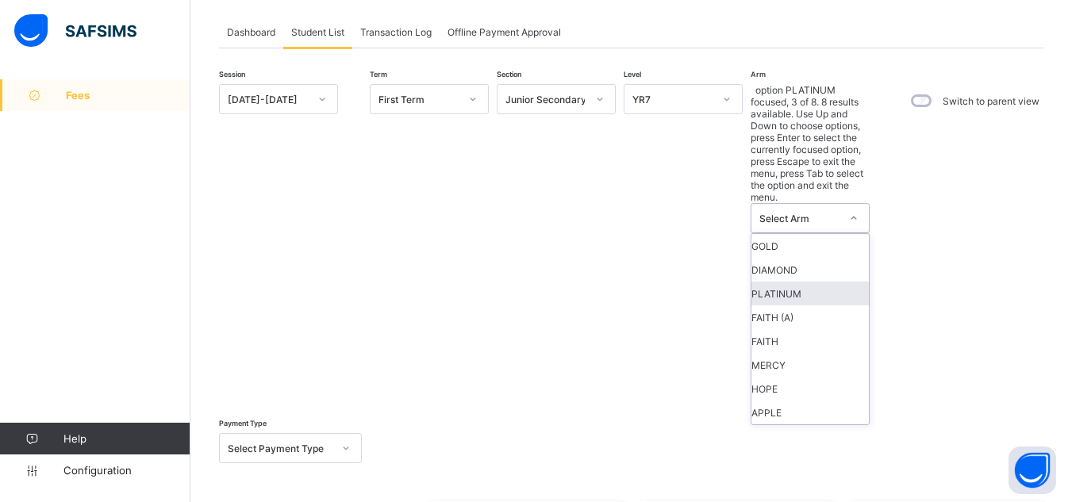
click at [590, 121] on div "Session [DATE]-[DATE] Term First Term Section Junior Secondary Level YR7 Arm op…" at bounding box center [548, 273] width 659 height 379
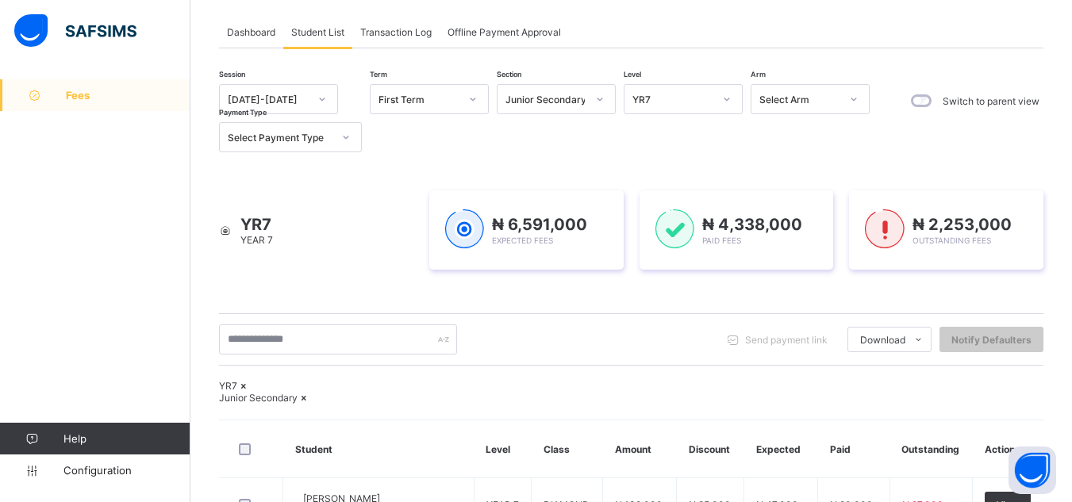
click at [343, 137] on icon at bounding box center [346, 137] width 10 height 16
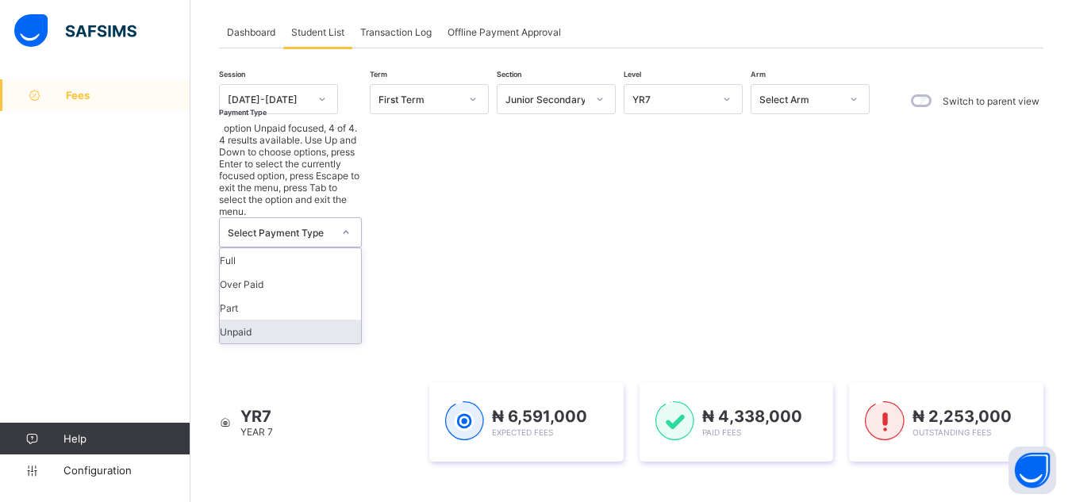
click at [321, 320] on div "Unpaid" at bounding box center [290, 332] width 141 height 24
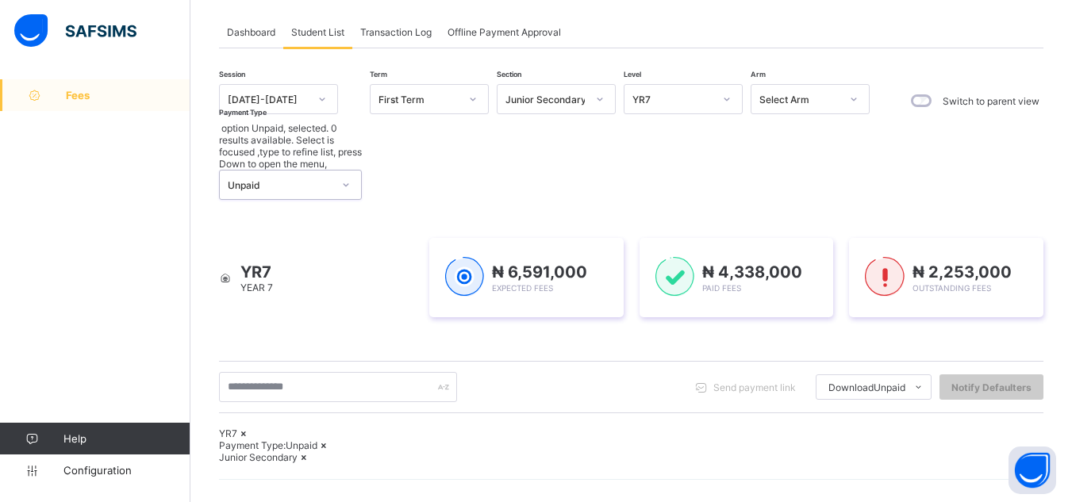
click at [753, 428] on div "YR7 Payment Type: Unpaid Junior Secondary" at bounding box center [631, 446] width 825 height 36
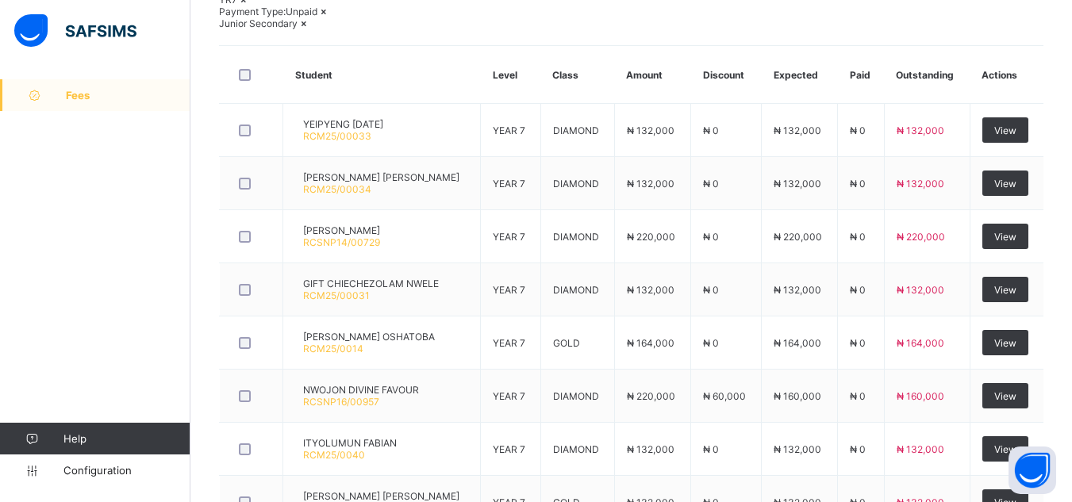
scroll to position [476, 0]
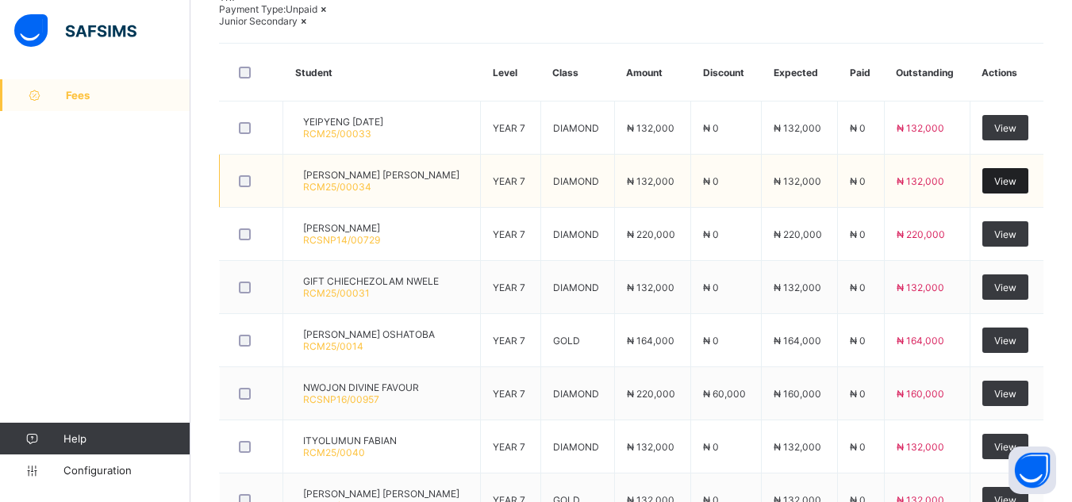
click at [1017, 187] on span "View" at bounding box center [1006, 181] width 22 height 12
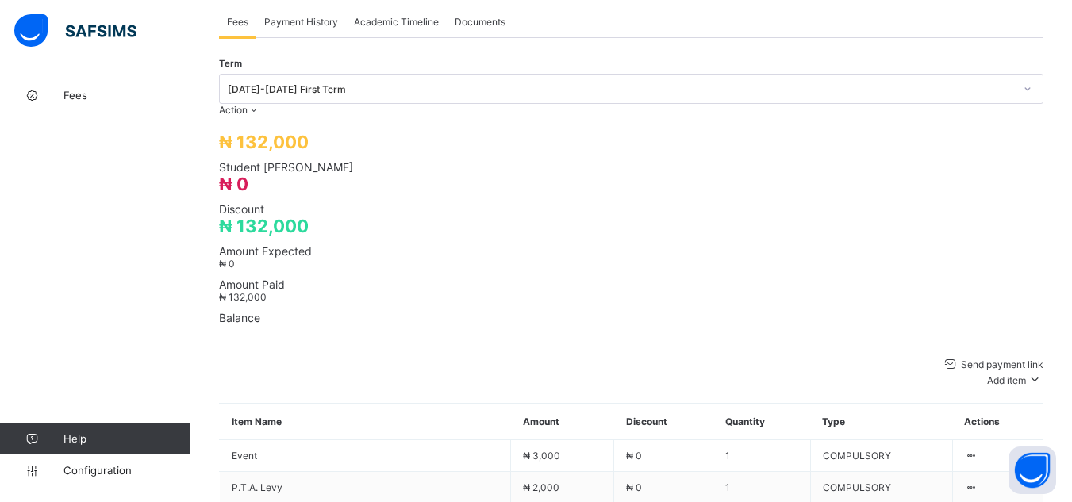
scroll to position [518, 0]
click at [195, 17] on div "× Delete Document This action would delete the document with name: from the sys…" at bounding box center [632, 172] width 882 height 1222
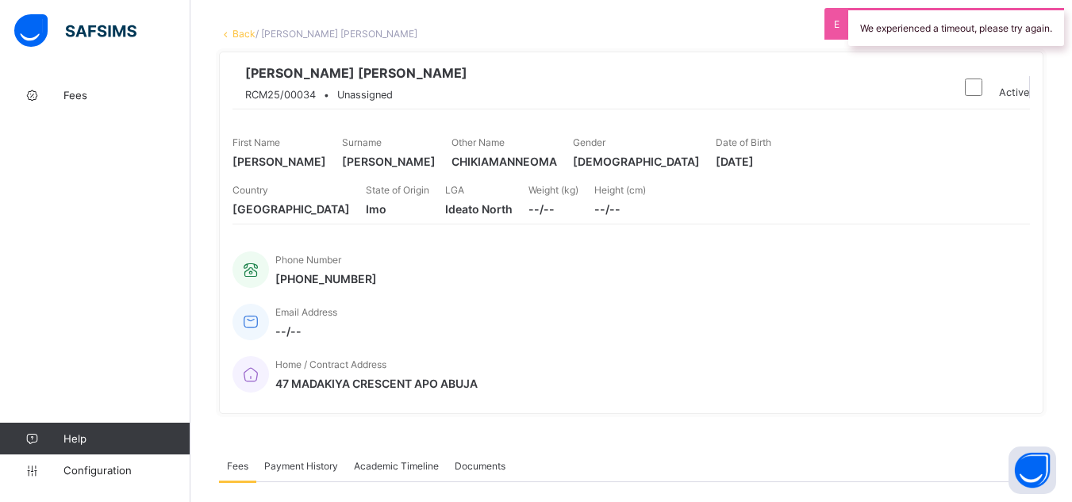
scroll to position [42, 0]
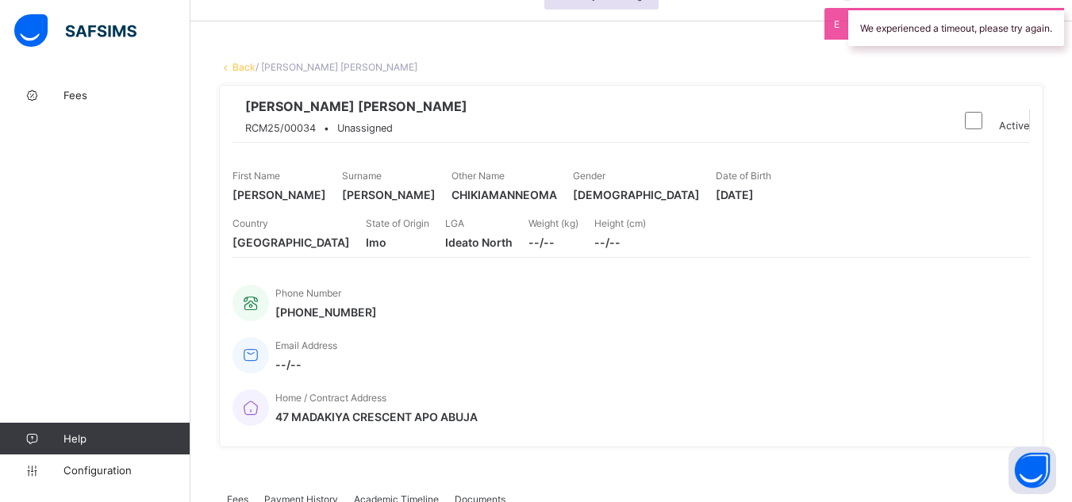
click at [240, 72] on link "Back" at bounding box center [244, 67] width 23 height 12
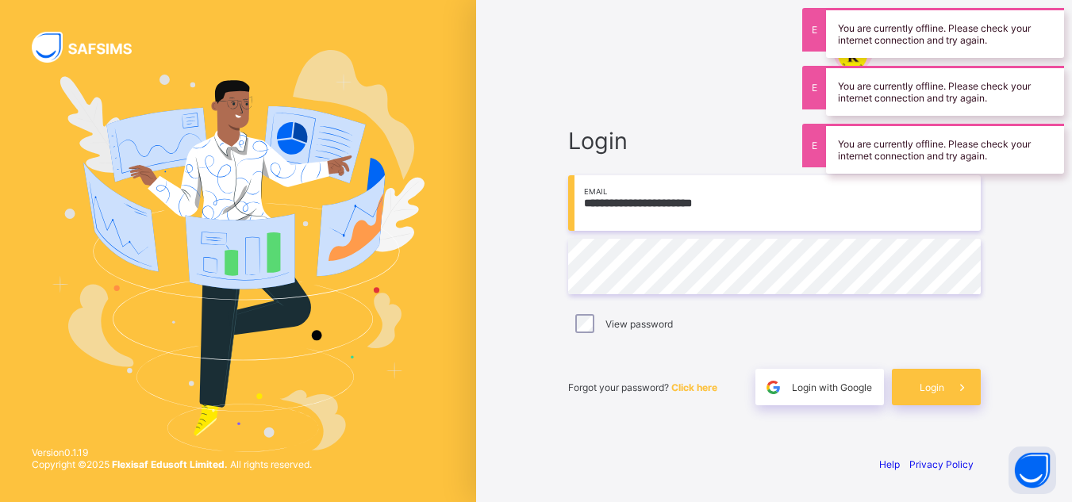
type input "**********"
